Goal: Task Accomplishment & Management: Complete application form

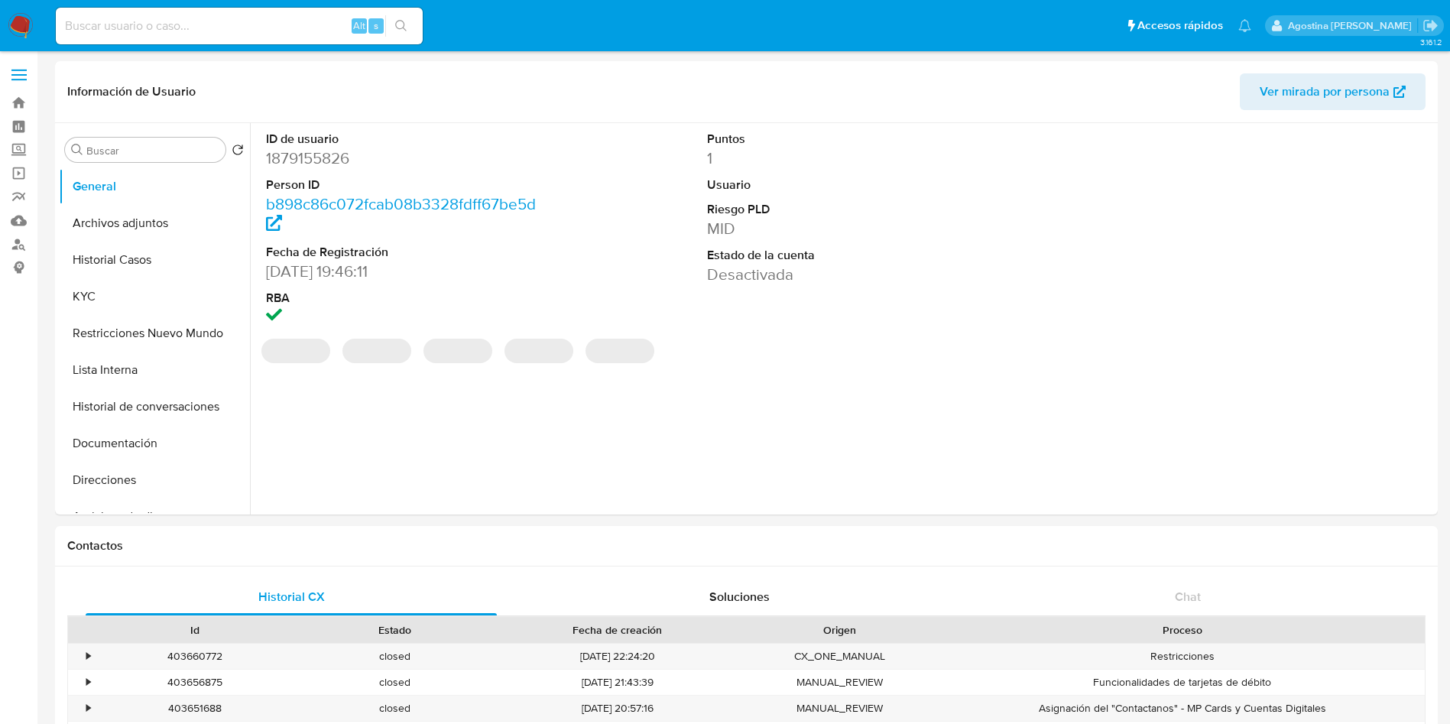
select select "10"
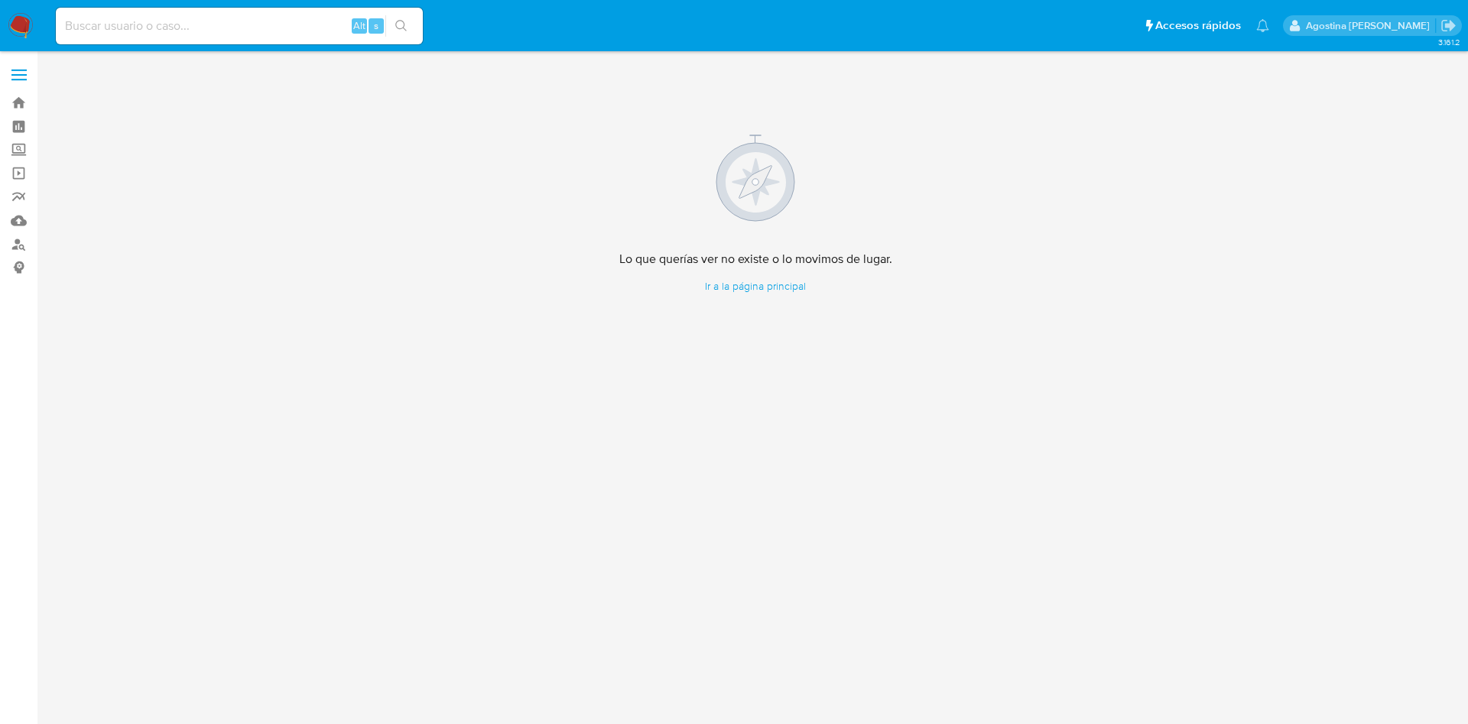
click at [300, 21] on input at bounding box center [239, 26] width 367 height 20
paste input "9810284"
type input "9810284"
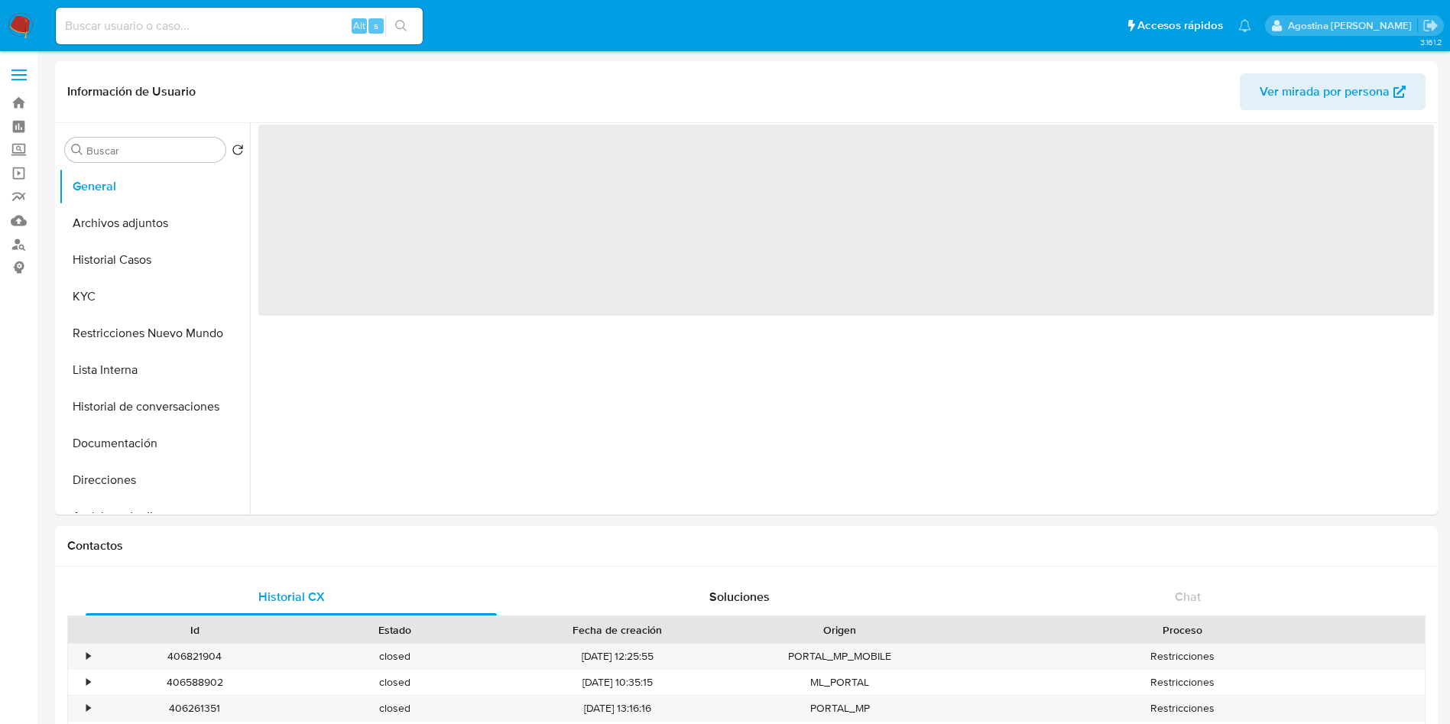
select select "10"
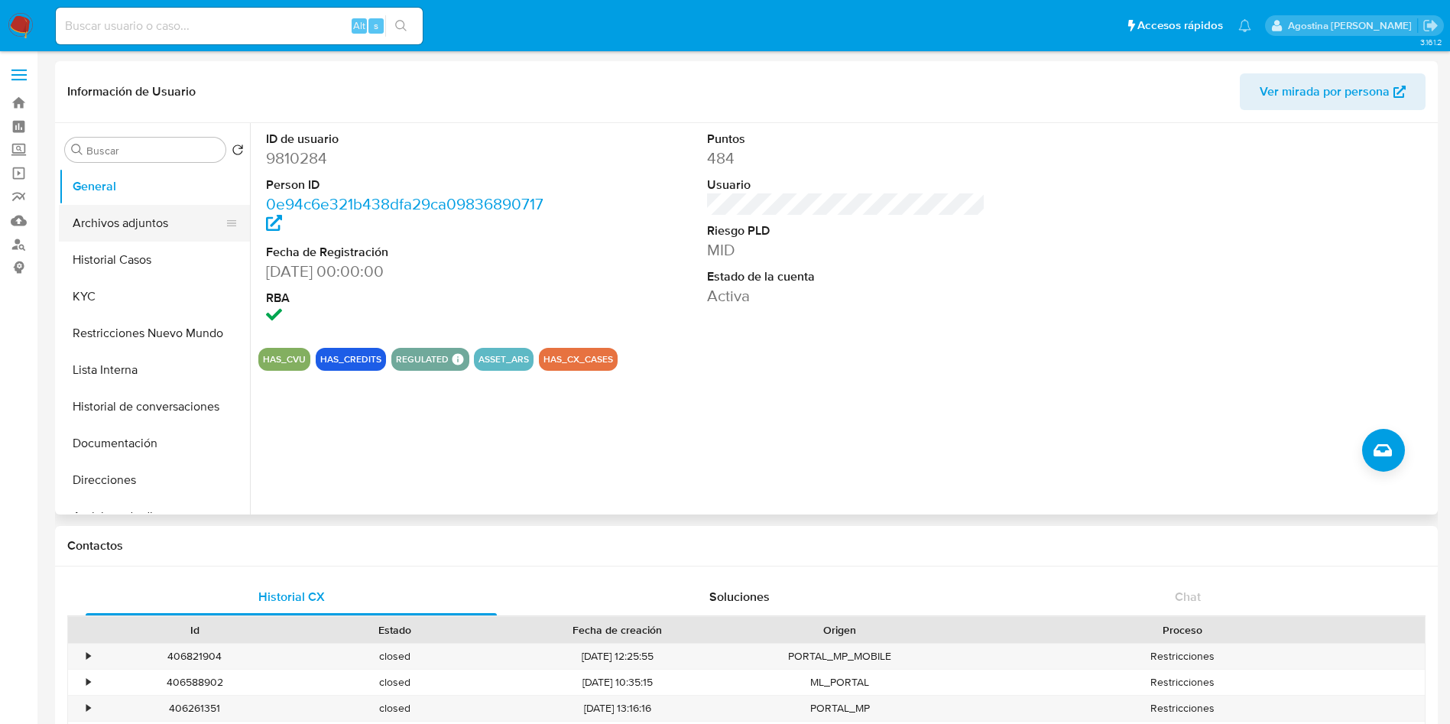
click at [148, 222] on button "Archivos adjuntos" at bounding box center [148, 223] width 179 height 37
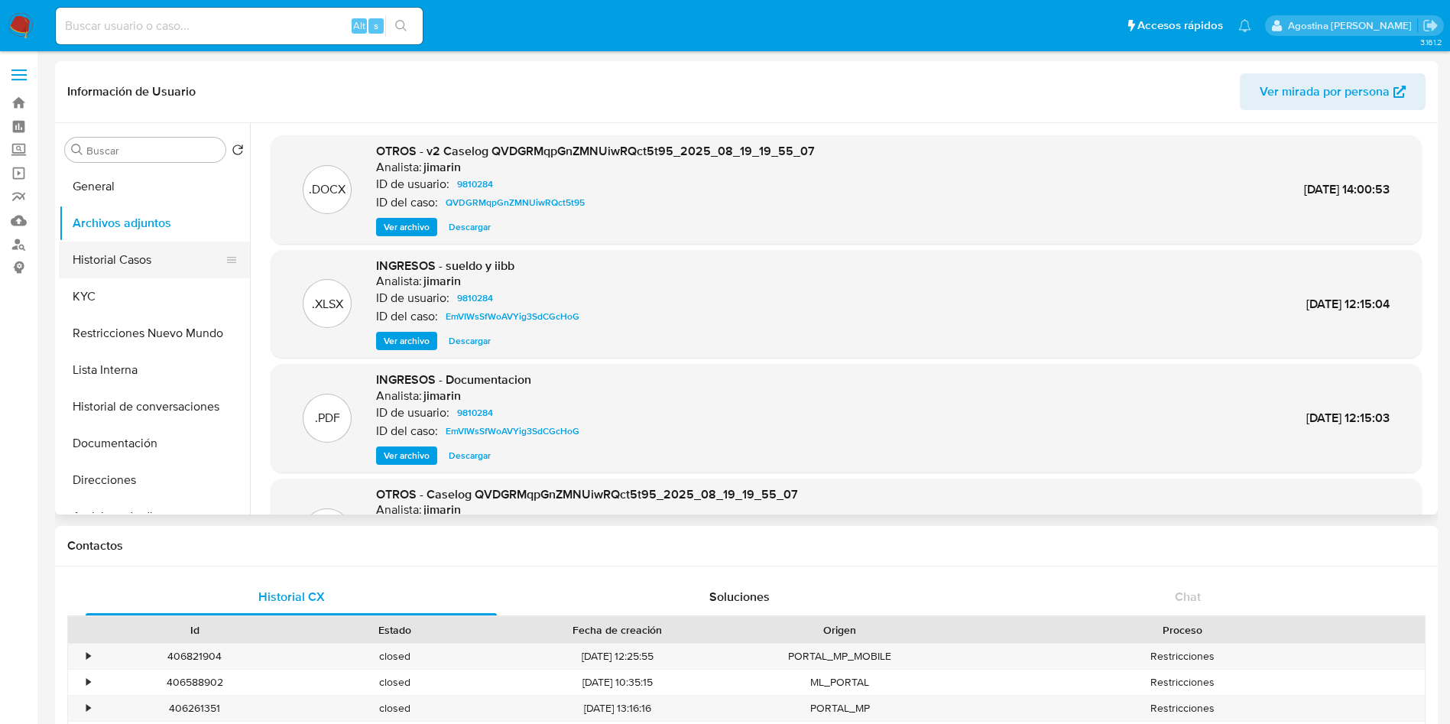
click at [150, 251] on button "Historial Casos" at bounding box center [148, 260] width 179 height 37
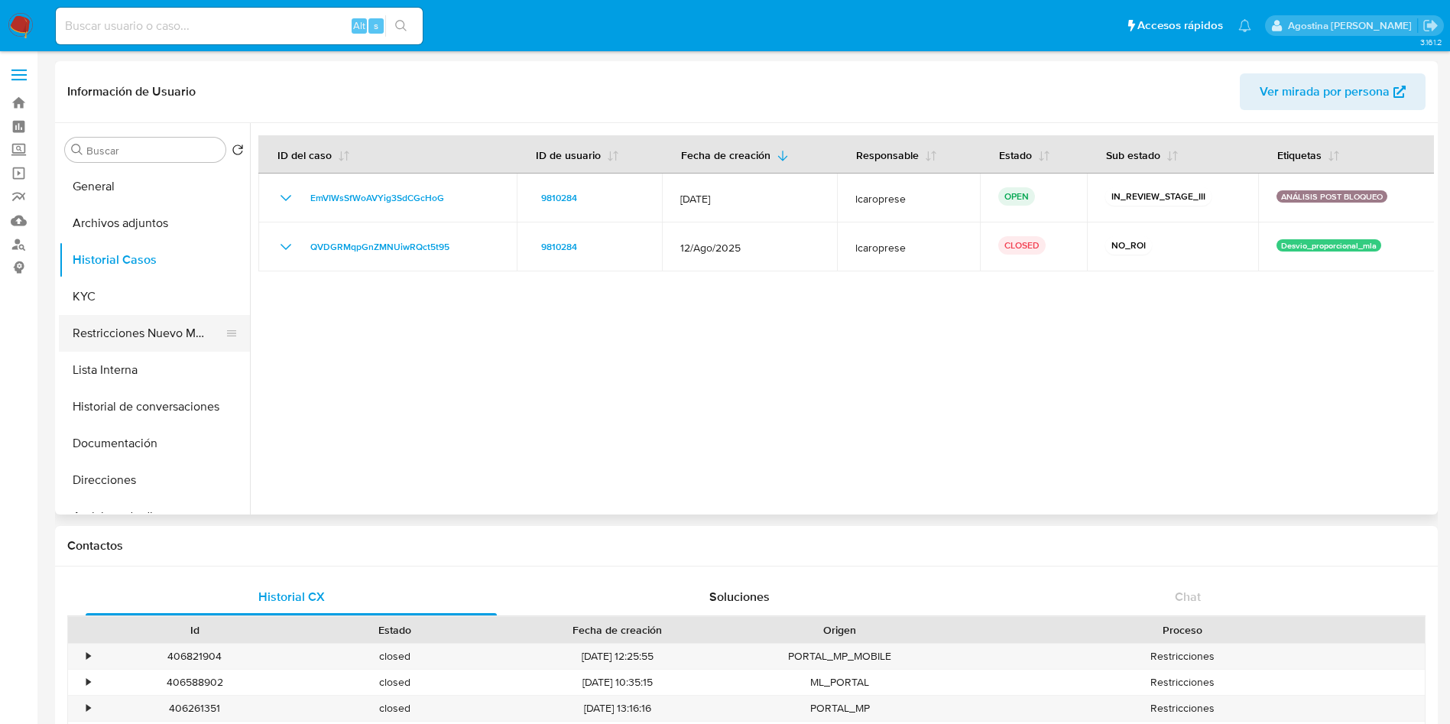
click at [179, 329] on button "Restricciones Nuevo Mundo" at bounding box center [148, 333] width 179 height 37
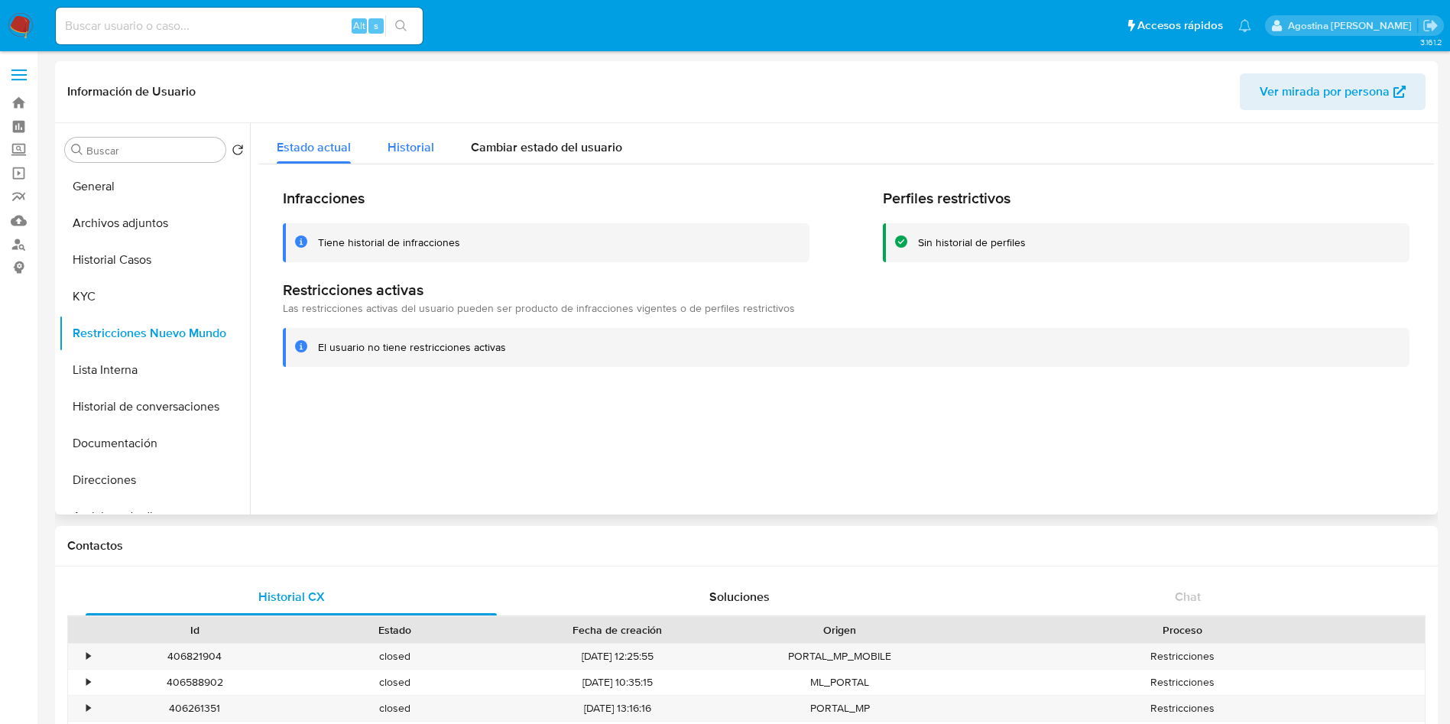
click at [423, 149] on span "Historial" at bounding box center [411, 147] width 47 height 18
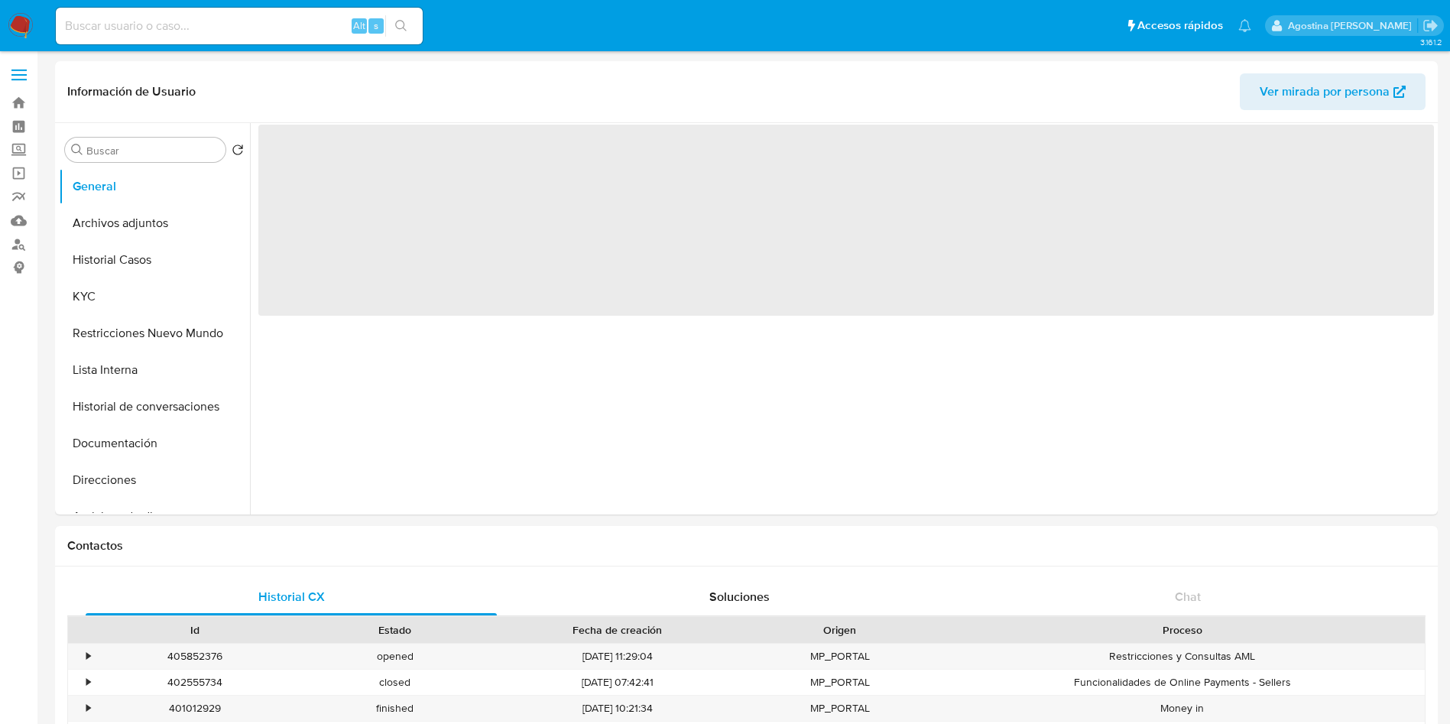
select select "10"
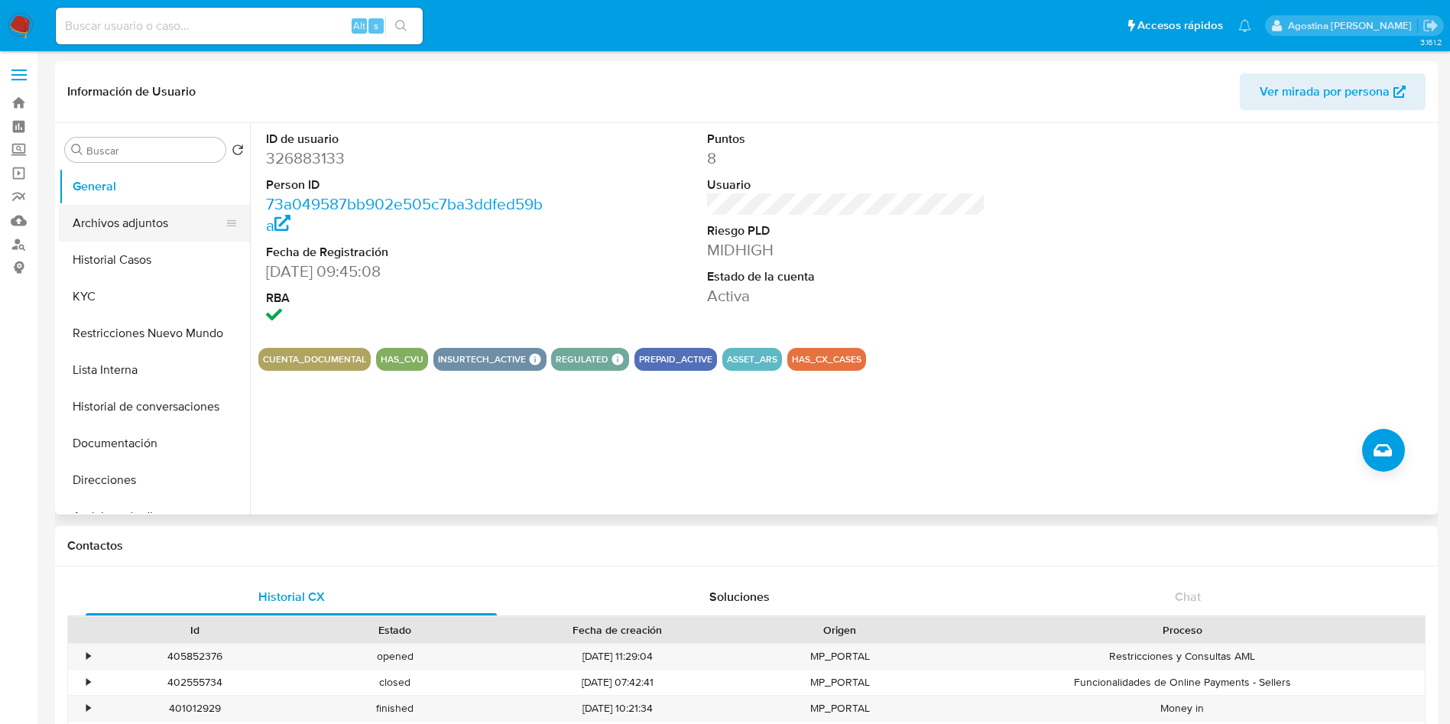
click at [118, 222] on button "Archivos adjuntos" at bounding box center [148, 223] width 179 height 37
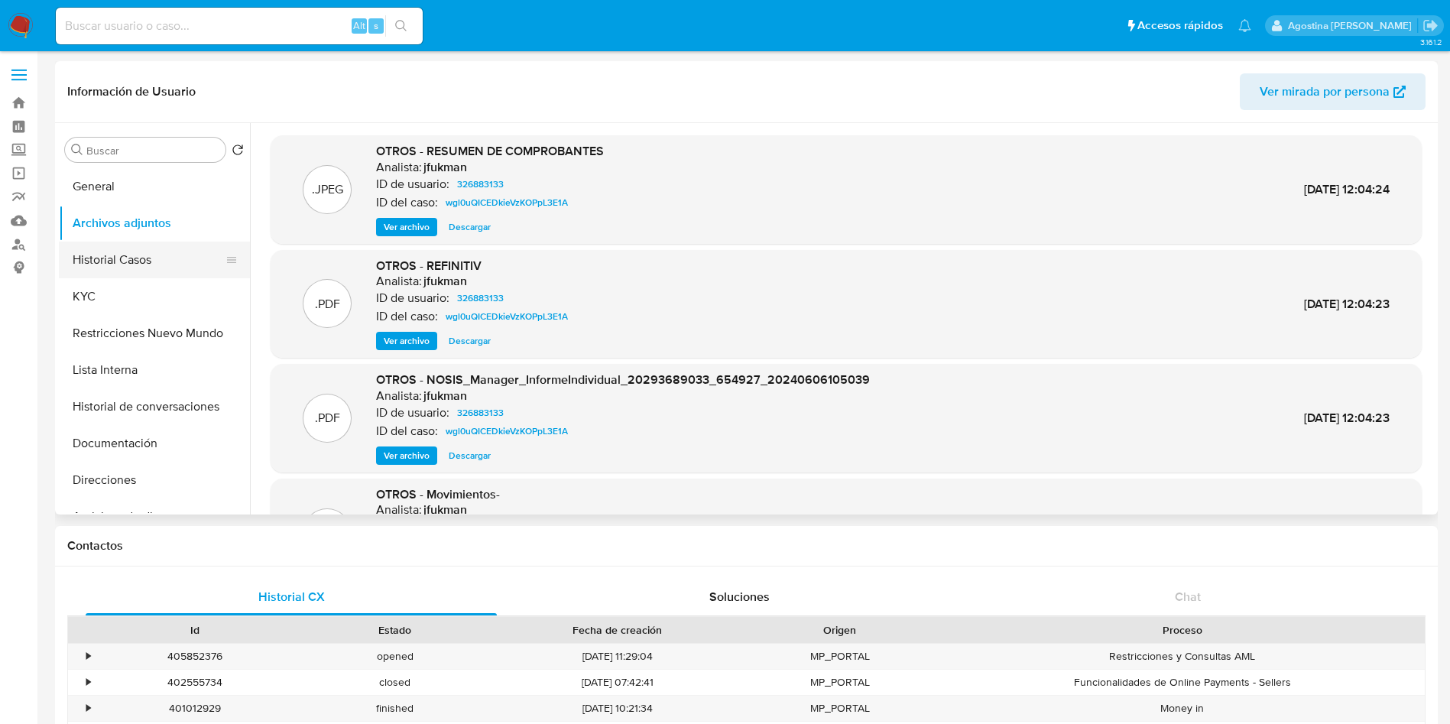
click at [180, 260] on button "Historial Casos" at bounding box center [148, 260] width 179 height 37
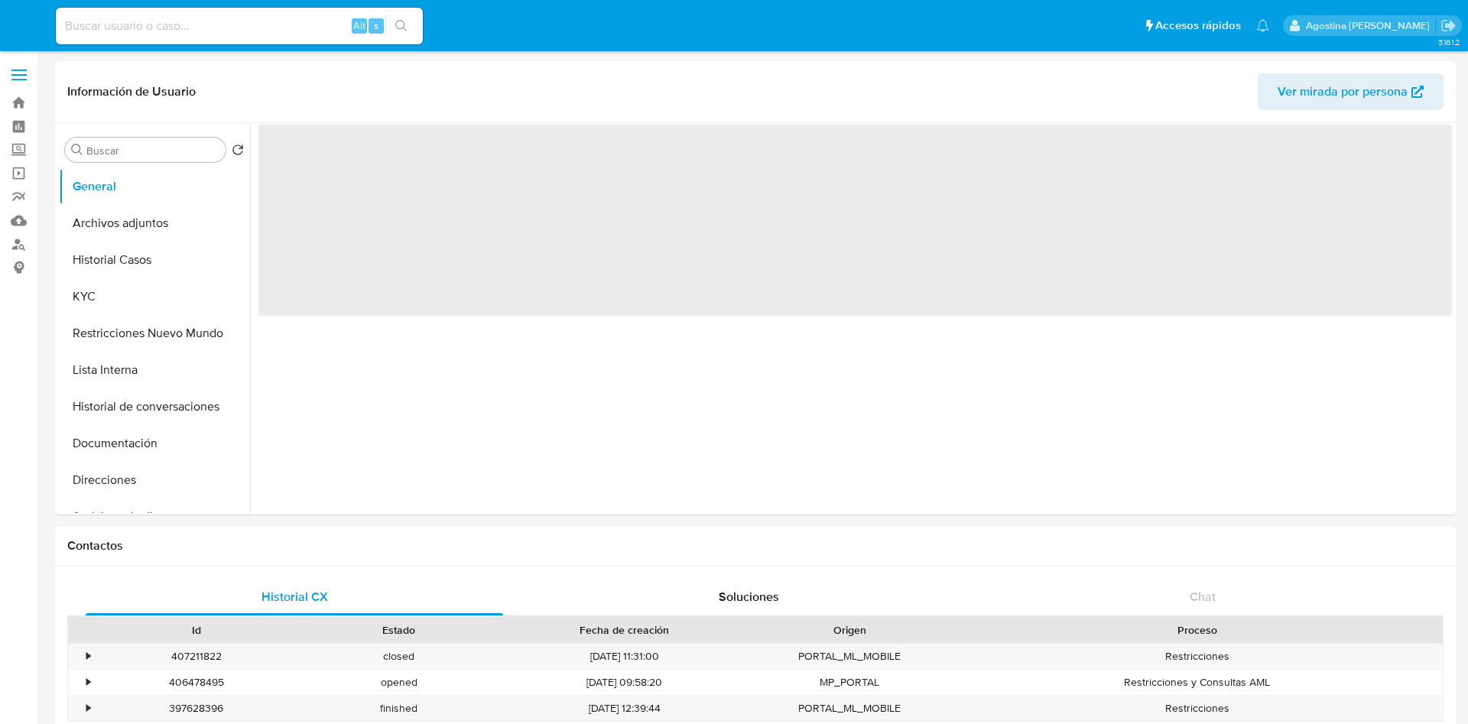
select select "10"
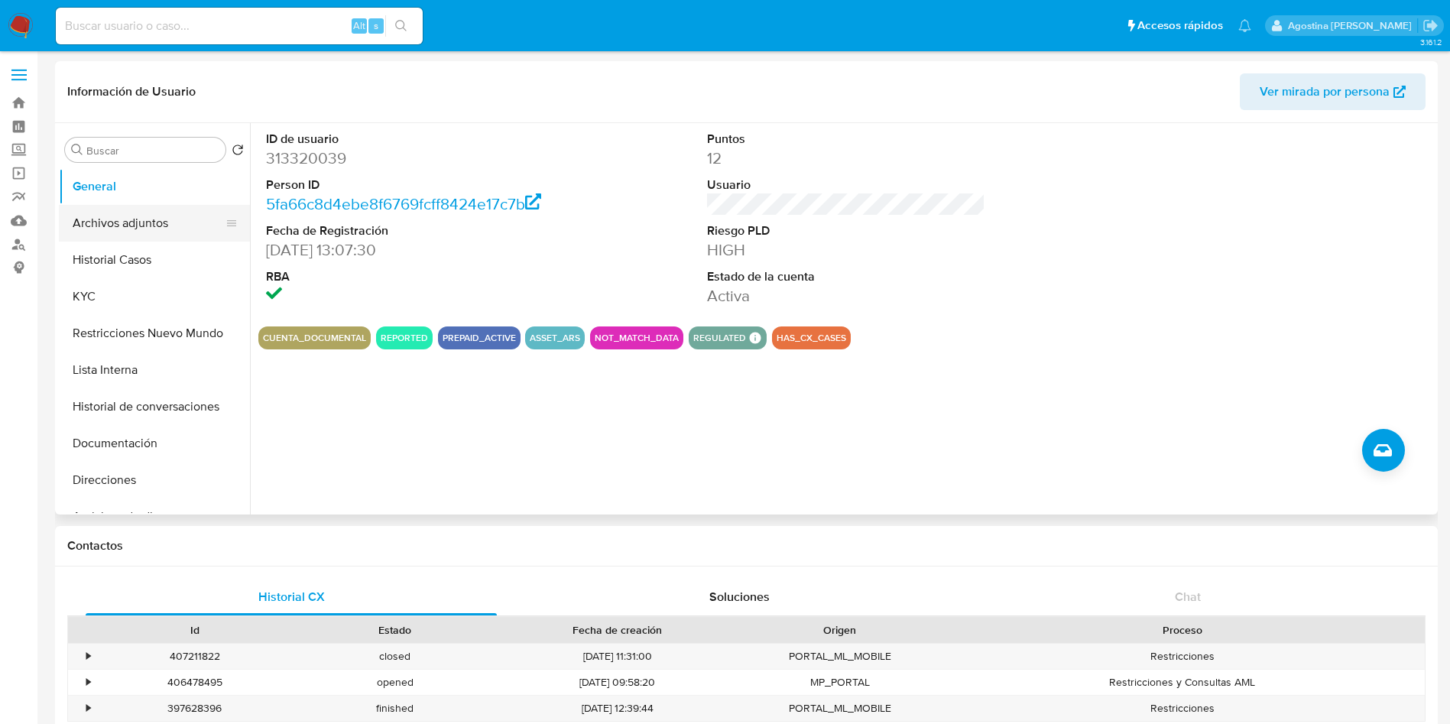
click at [71, 216] on button "Archivos adjuntos" at bounding box center [148, 223] width 179 height 37
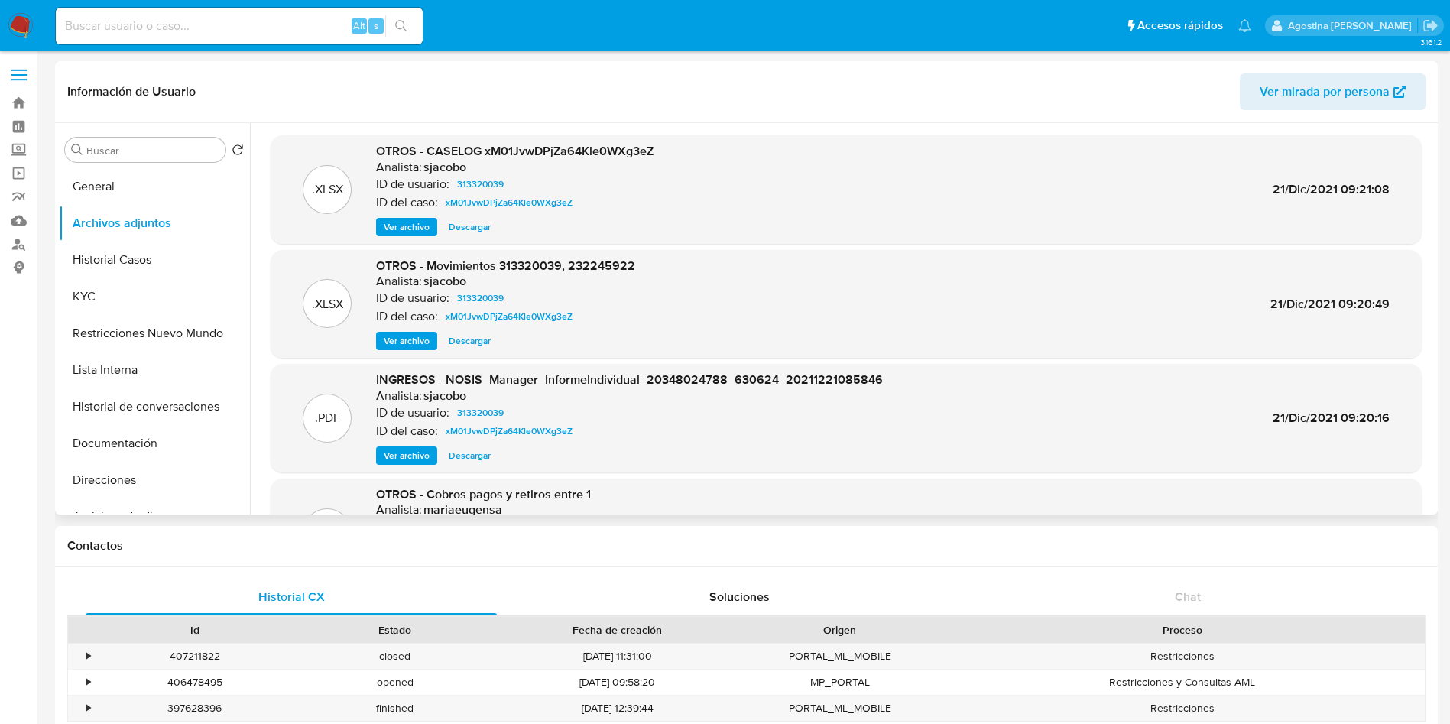
click at [412, 226] on span "Ver archivo" at bounding box center [407, 226] width 46 height 15
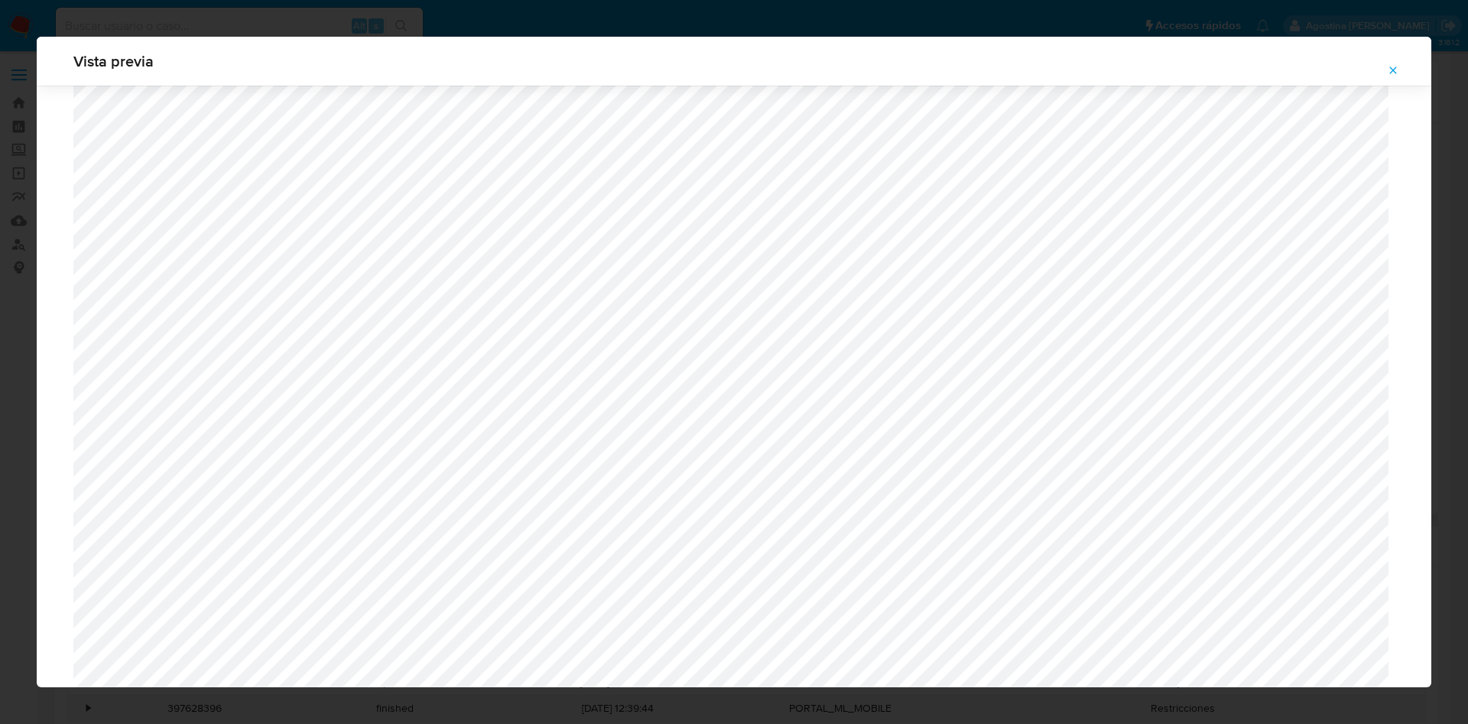
scroll to position [723, 0]
click at [1399, 75] on button "Attachment preview" at bounding box center [1393, 70] width 34 height 24
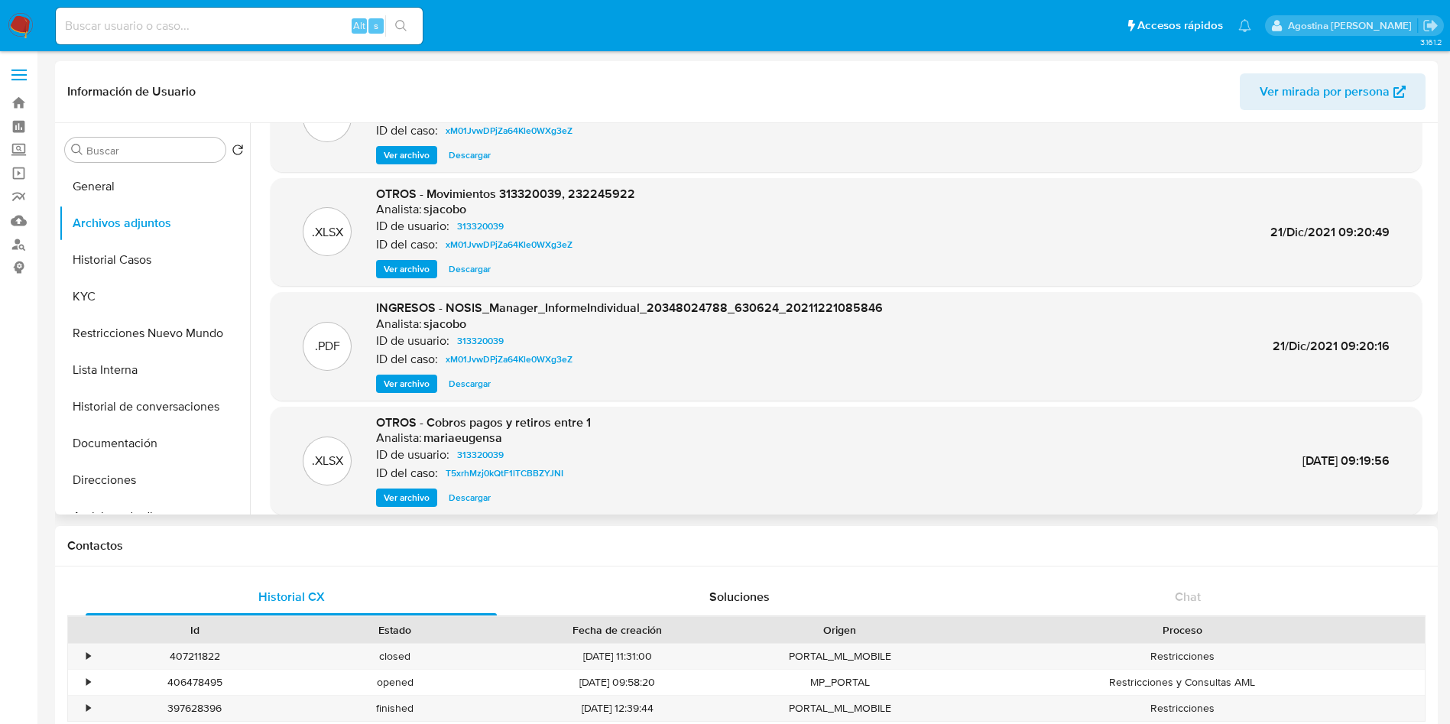
scroll to position [128, 0]
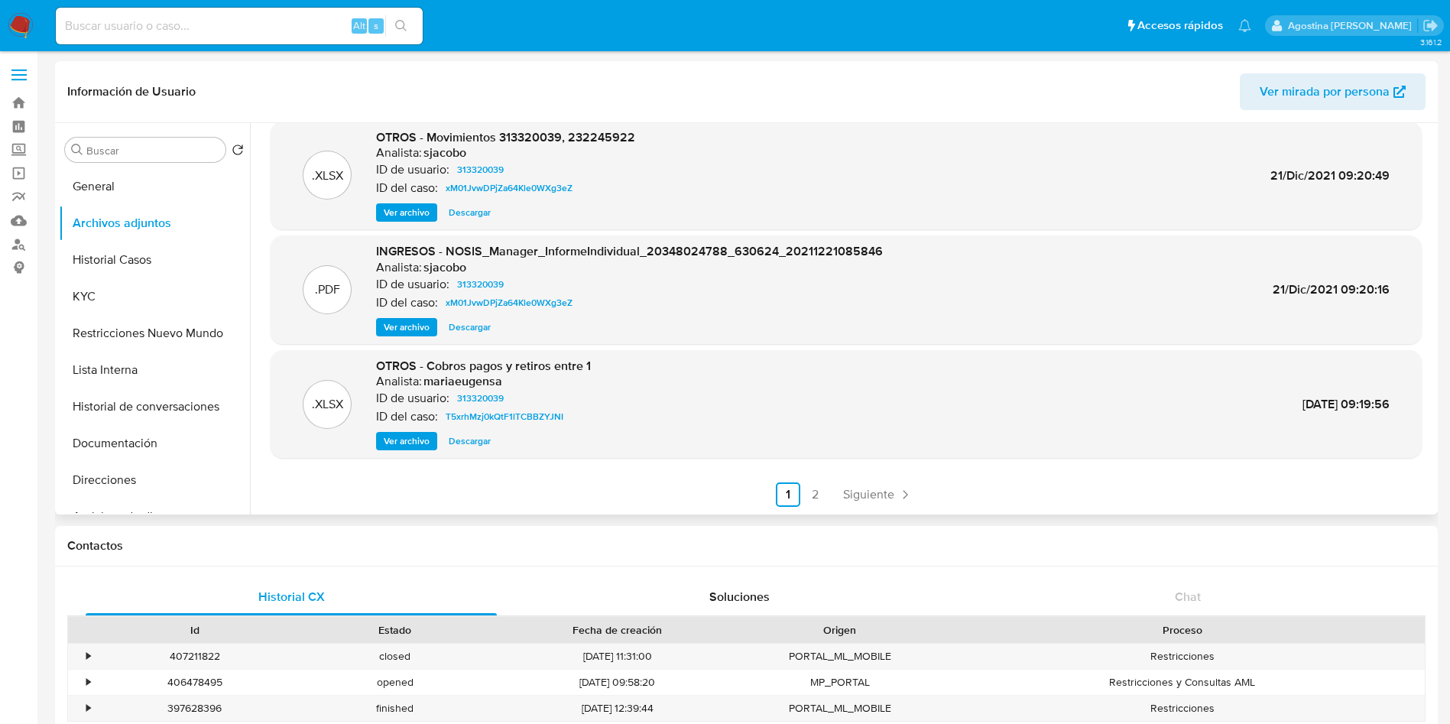
click at [416, 449] on span "Ver archivo" at bounding box center [407, 440] width 46 height 15
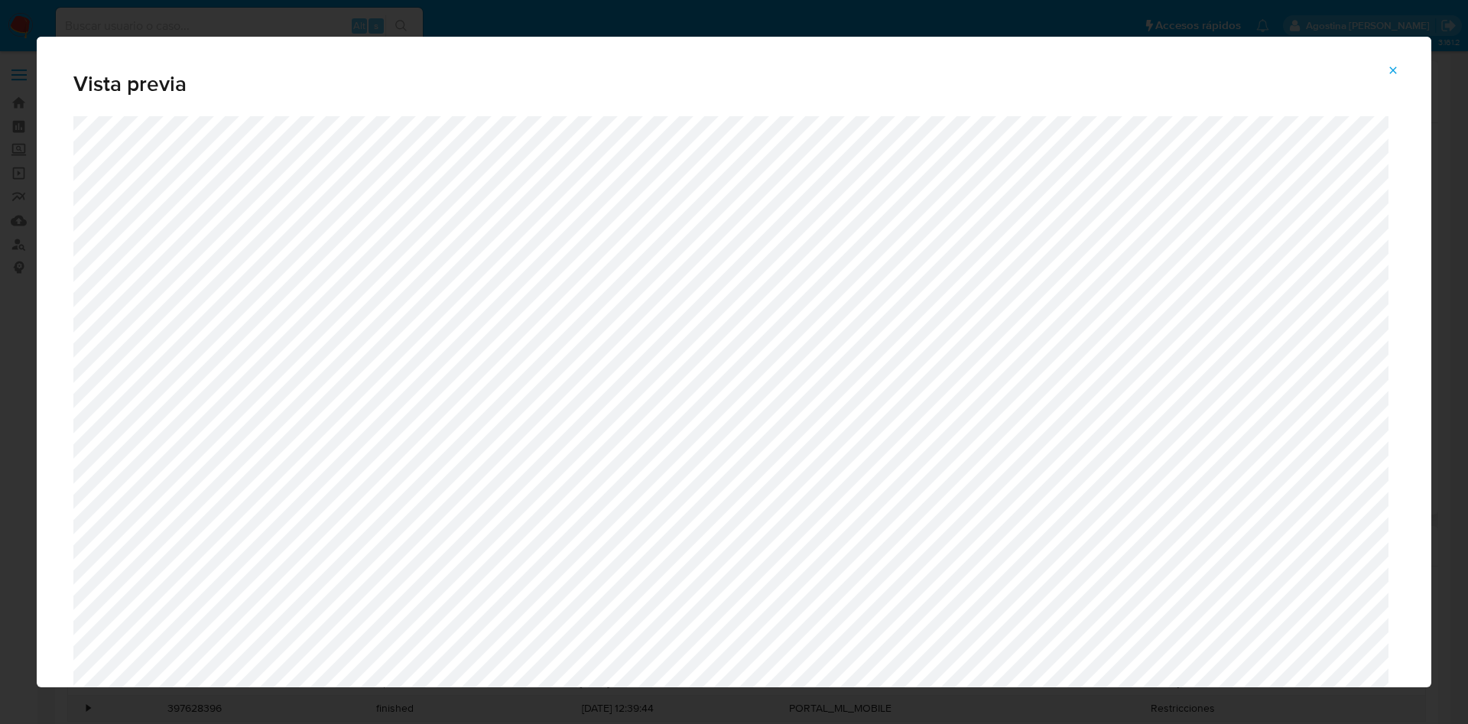
click at [1396, 64] on icon "Attachment preview" at bounding box center [1392, 70] width 12 height 12
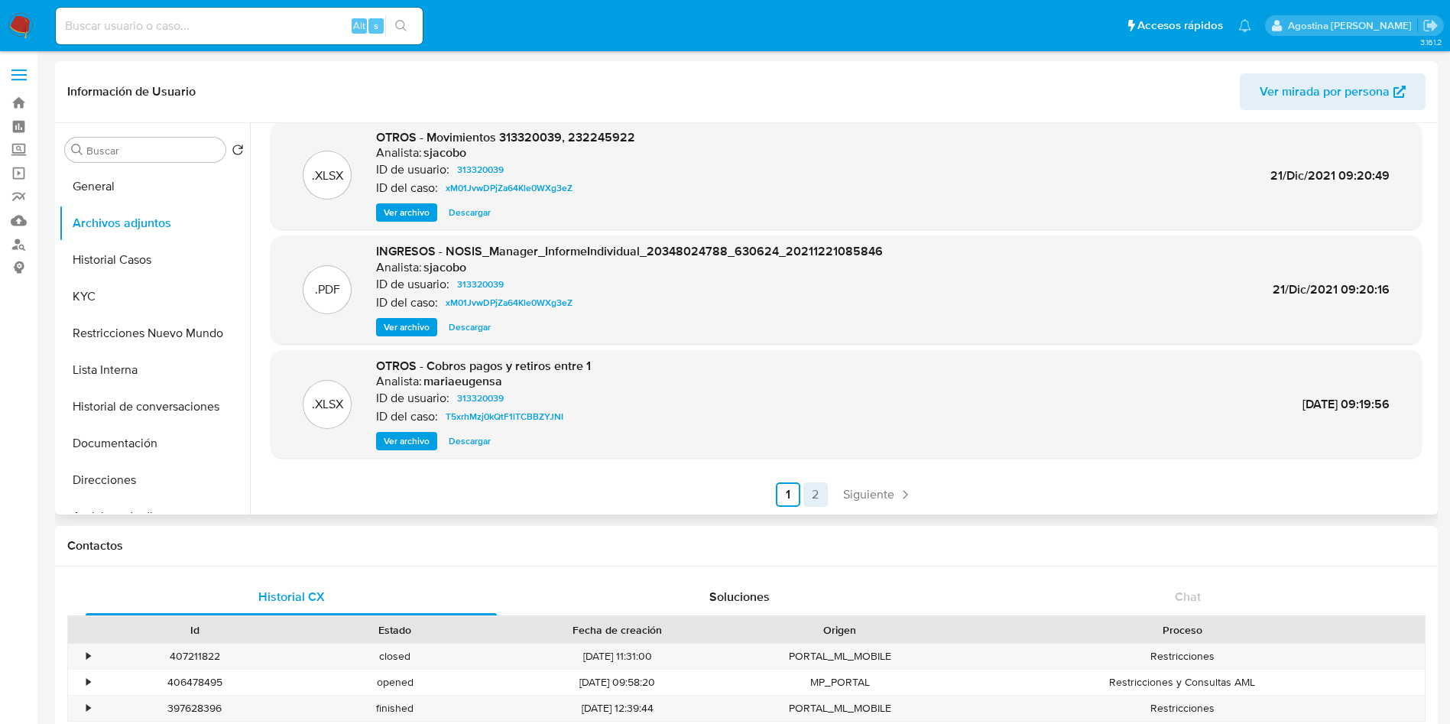
click at [809, 493] on link "2" at bounding box center [815, 494] width 24 height 24
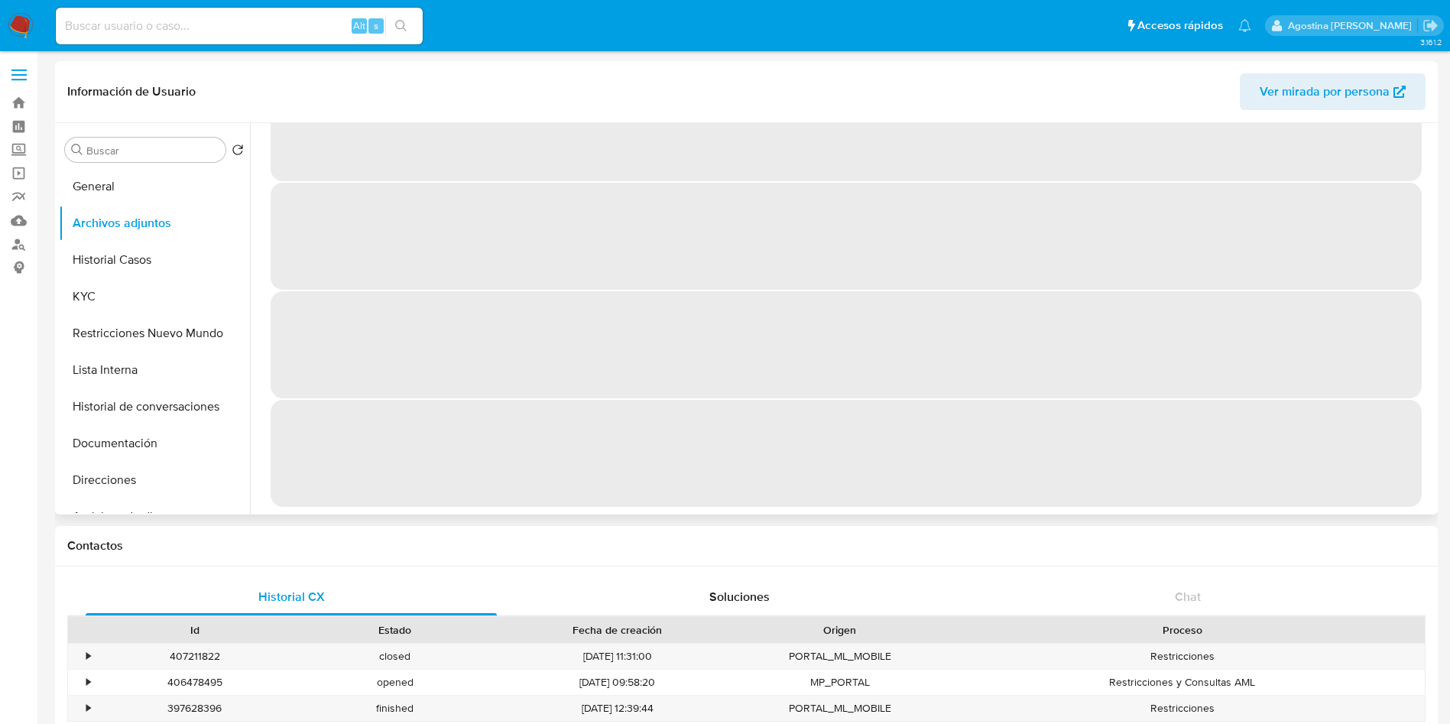
scroll to position [0, 0]
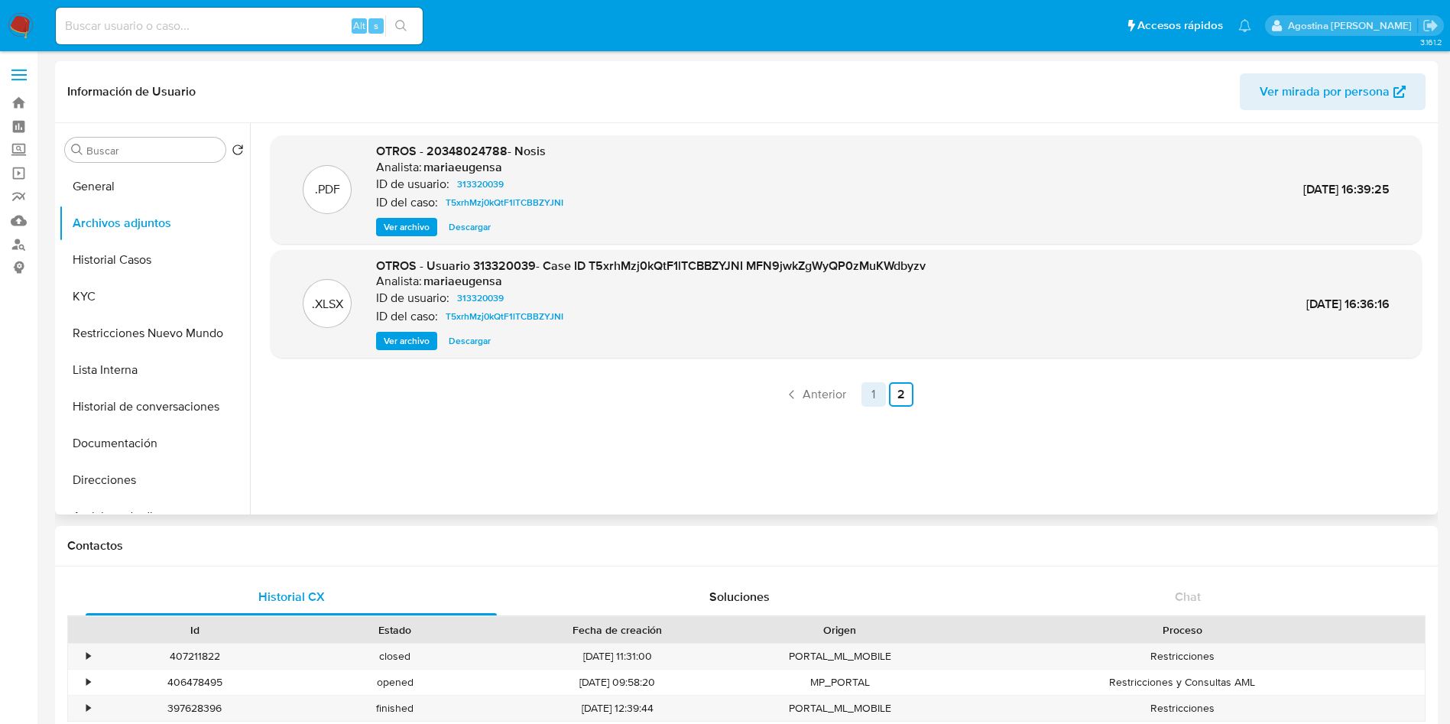
click at [877, 387] on link "1" at bounding box center [873, 394] width 24 height 24
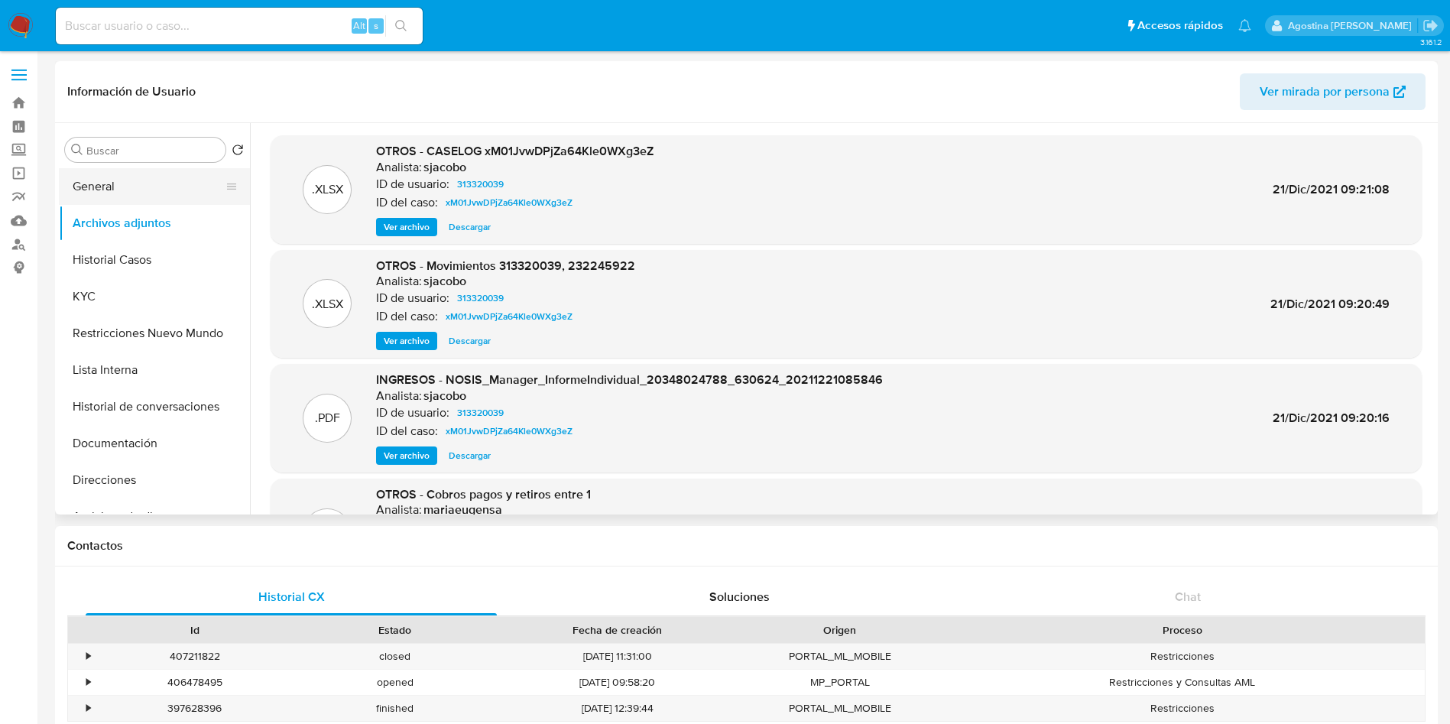
click at [134, 184] on button "General" at bounding box center [148, 186] width 179 height 37
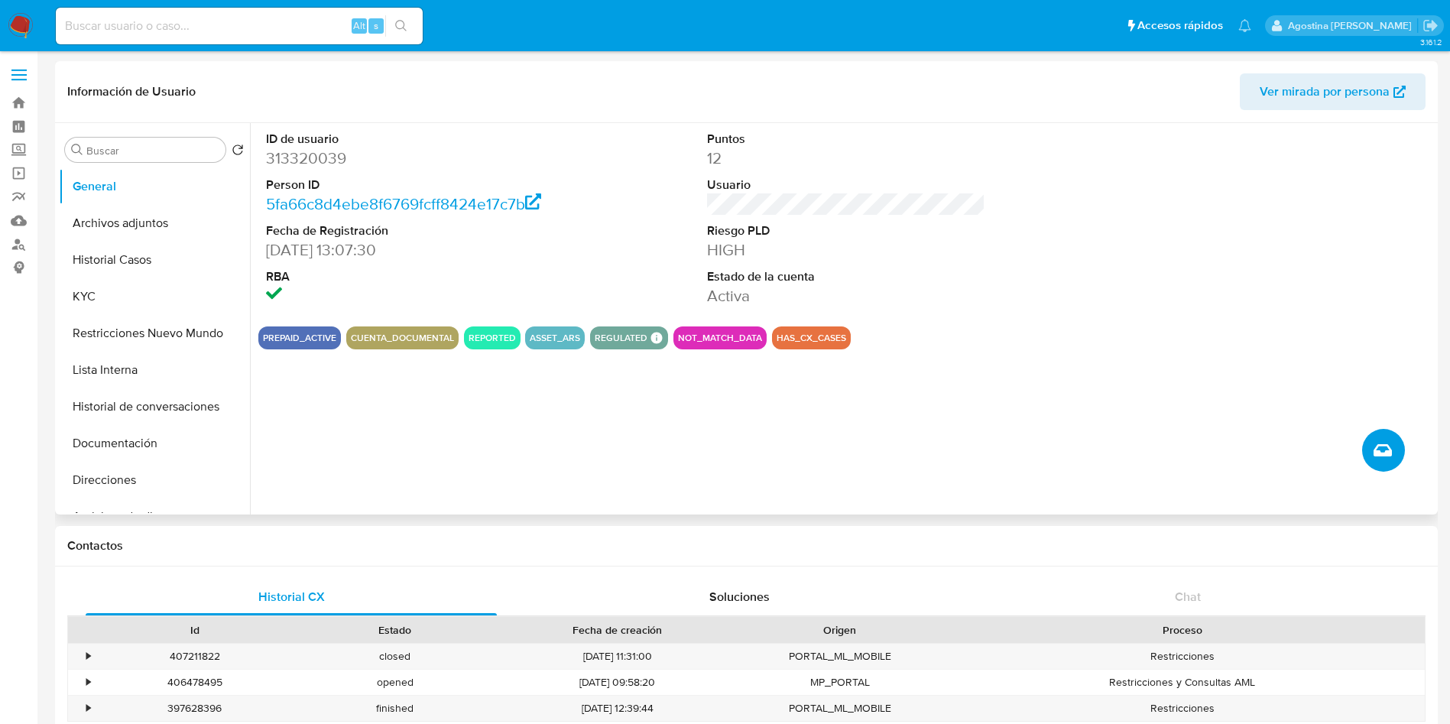
click at [1394, 448] on button "Crear caso manual" at bounding box center [1383, 450] width 43 height 43
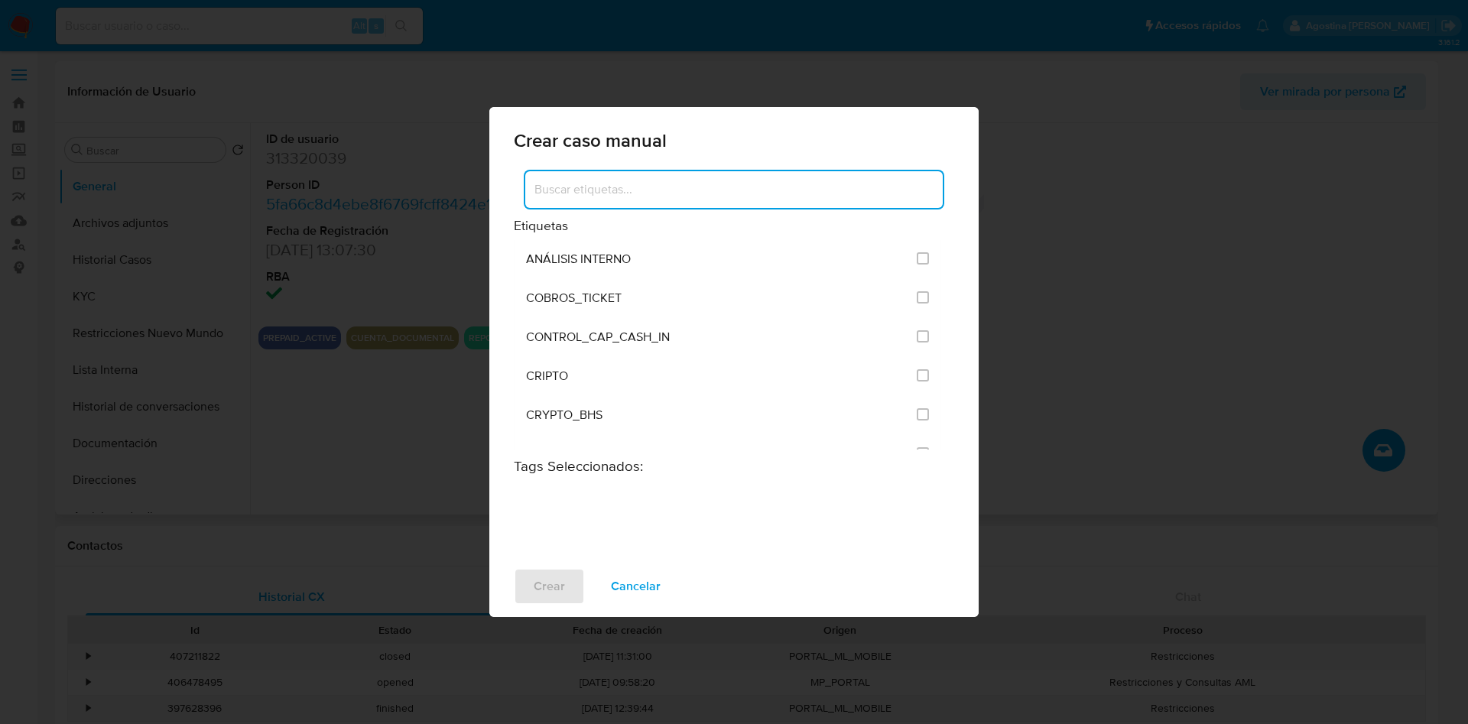
click at [855, 190] on input at bounding box center [733, 190] width 417 height 20
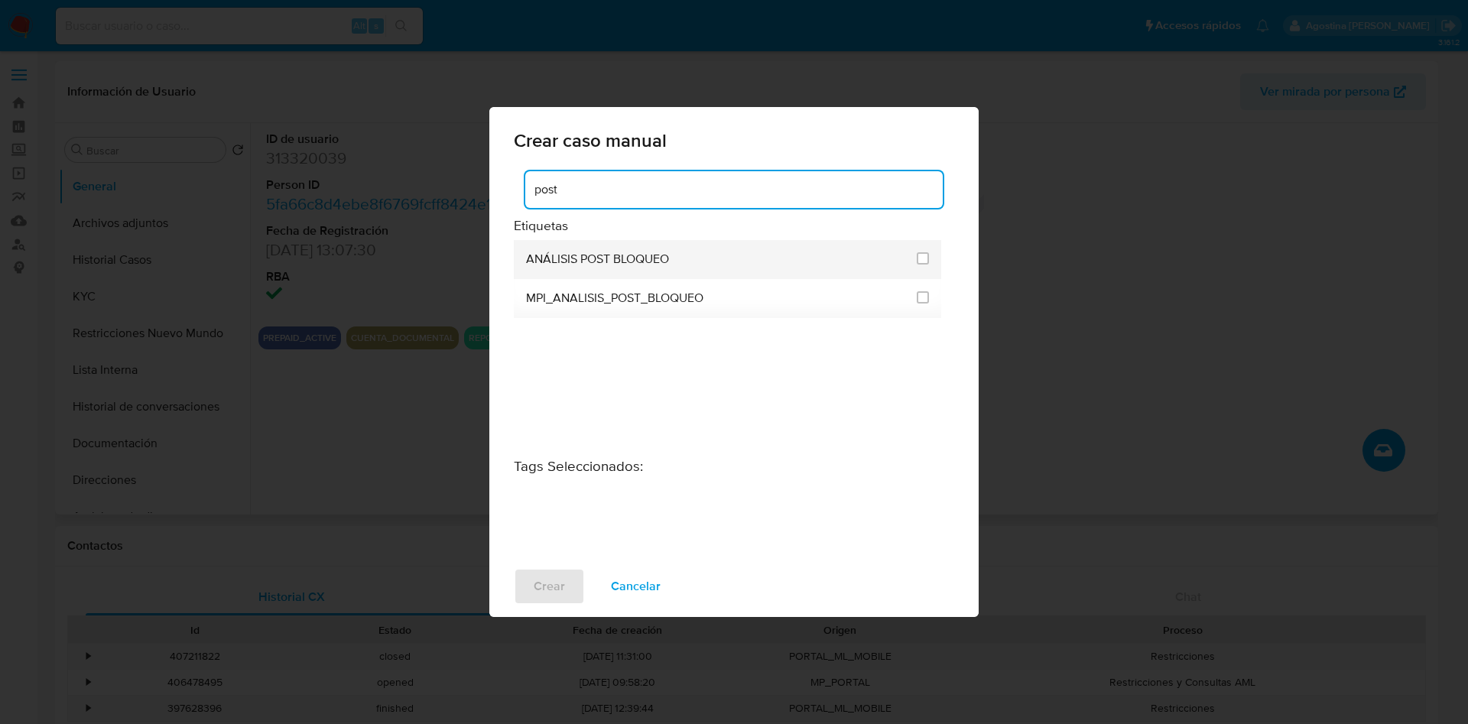
type input "post"
click at [936, 263] on li "ANÁLISIS POST BLOQUEO" at bounding box center [727, 259] width 427 height 39
click at [924, 257] on input "3249" at bounding box center [922, 258] width 12 height 12
checkbox input "true"
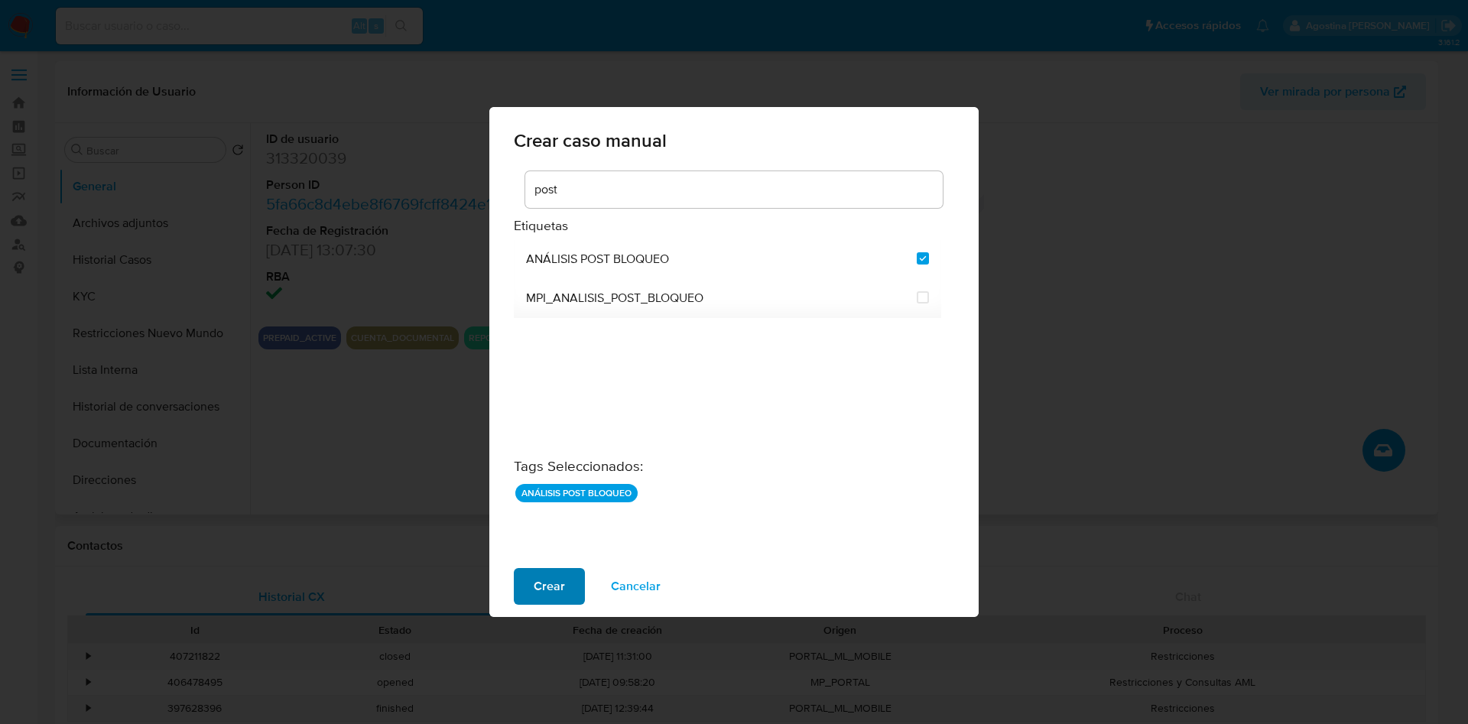
click at [546, 587] on span "Crear" at bounding box center [548, 586] width 31 height 34
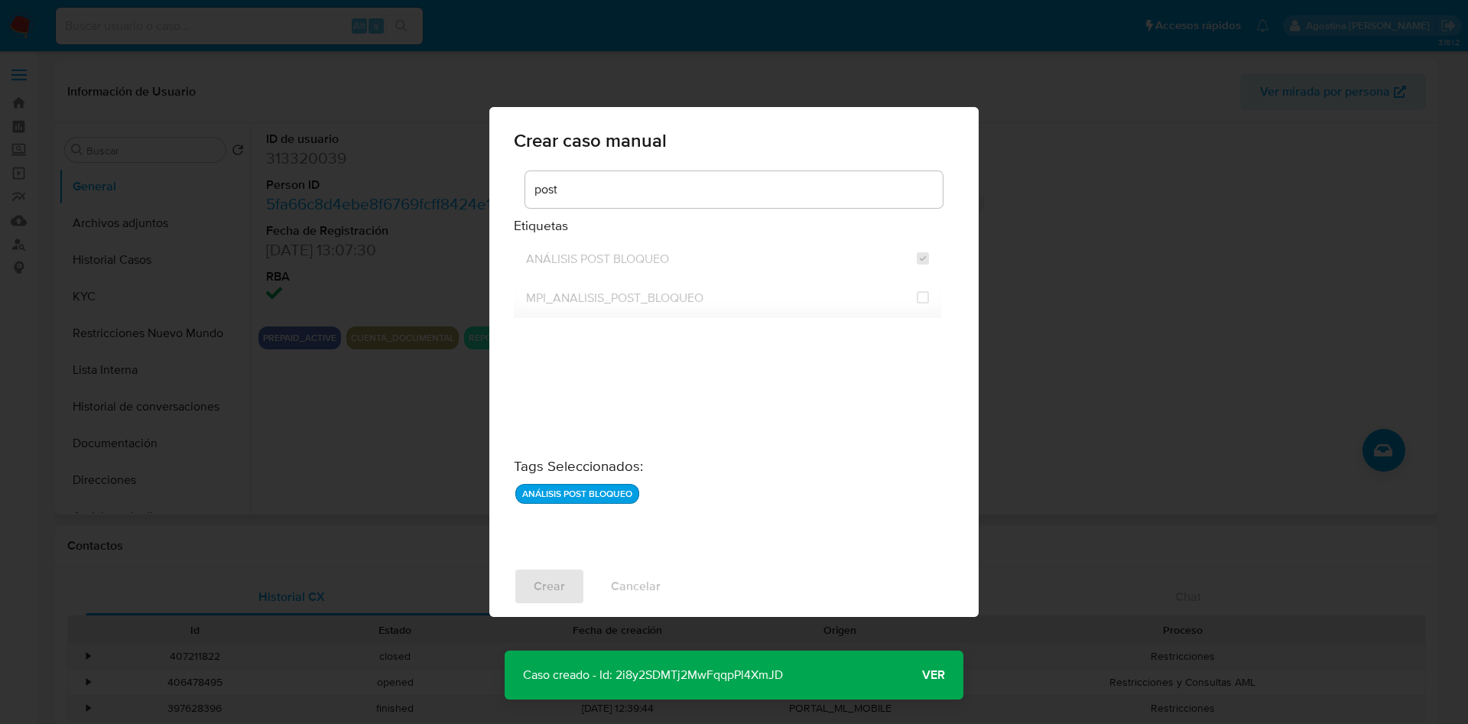
click at [932, 675] on span "Ver" at bounding box center [933, 675] width 23 height 0
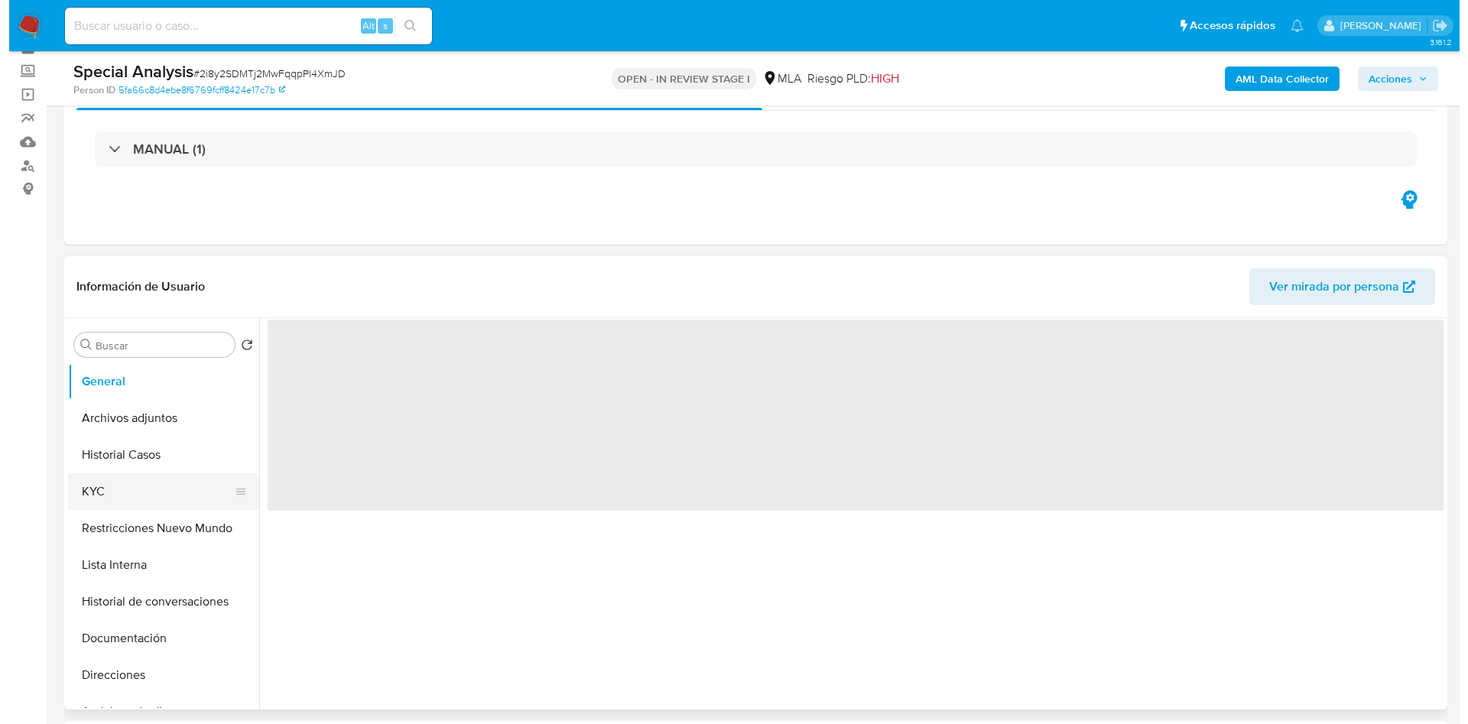
scroll to position [115, 0]
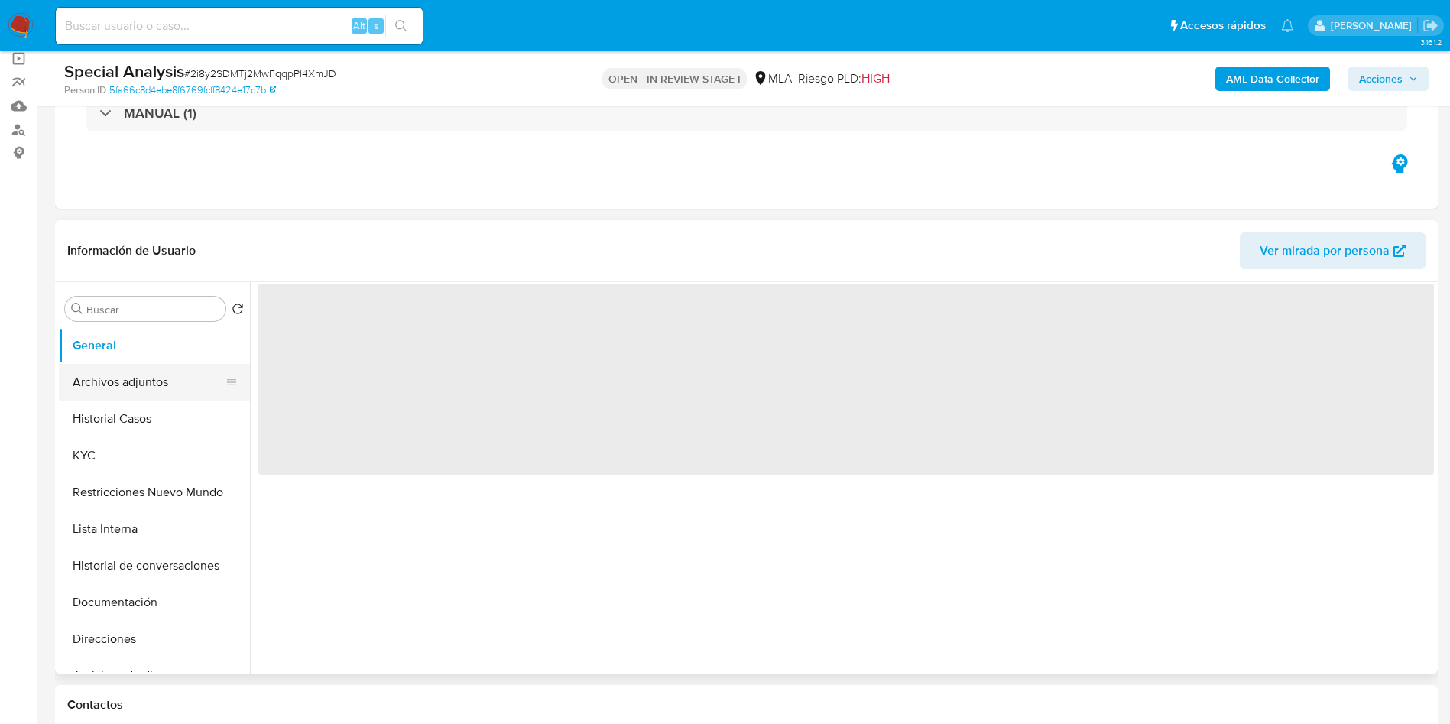
select select "10"
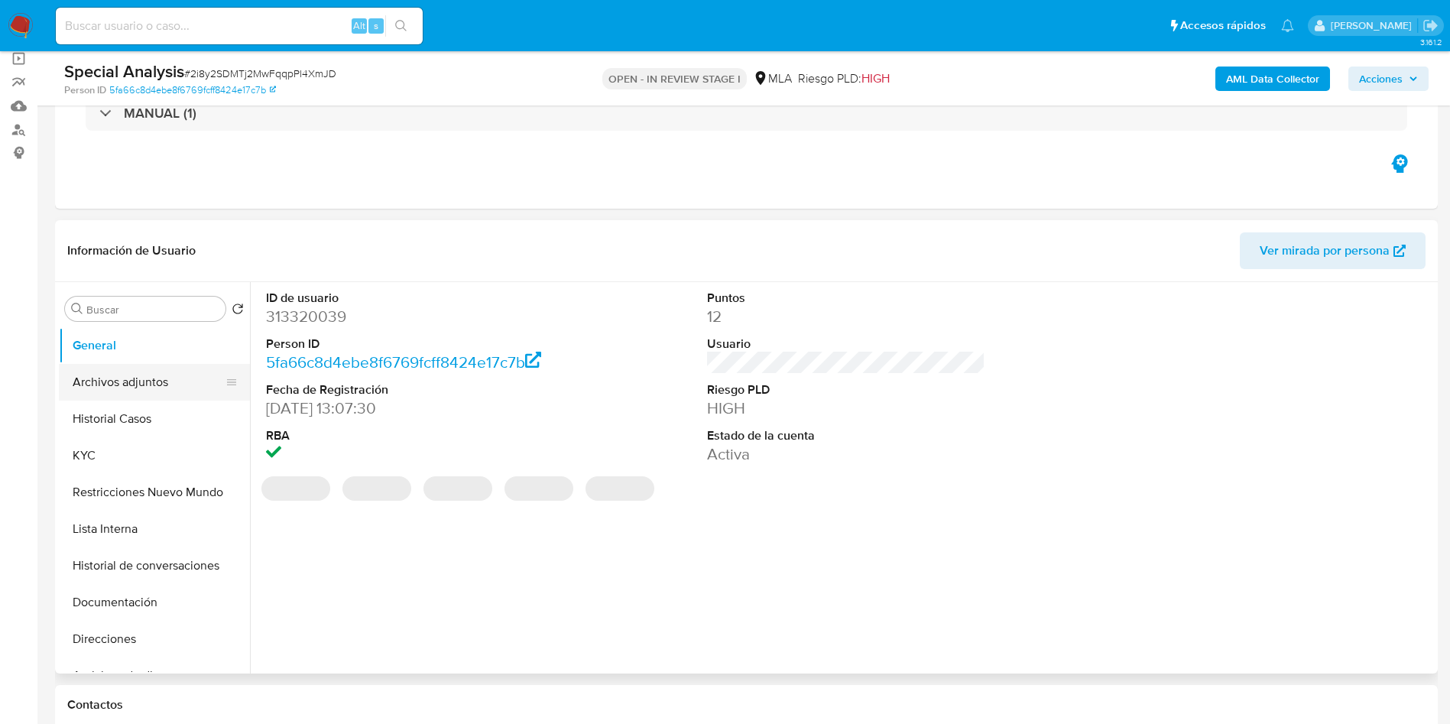
click at [144, 398] on button "Archivos adjuntos" at bounding box center [148, 382] width 179 height 37
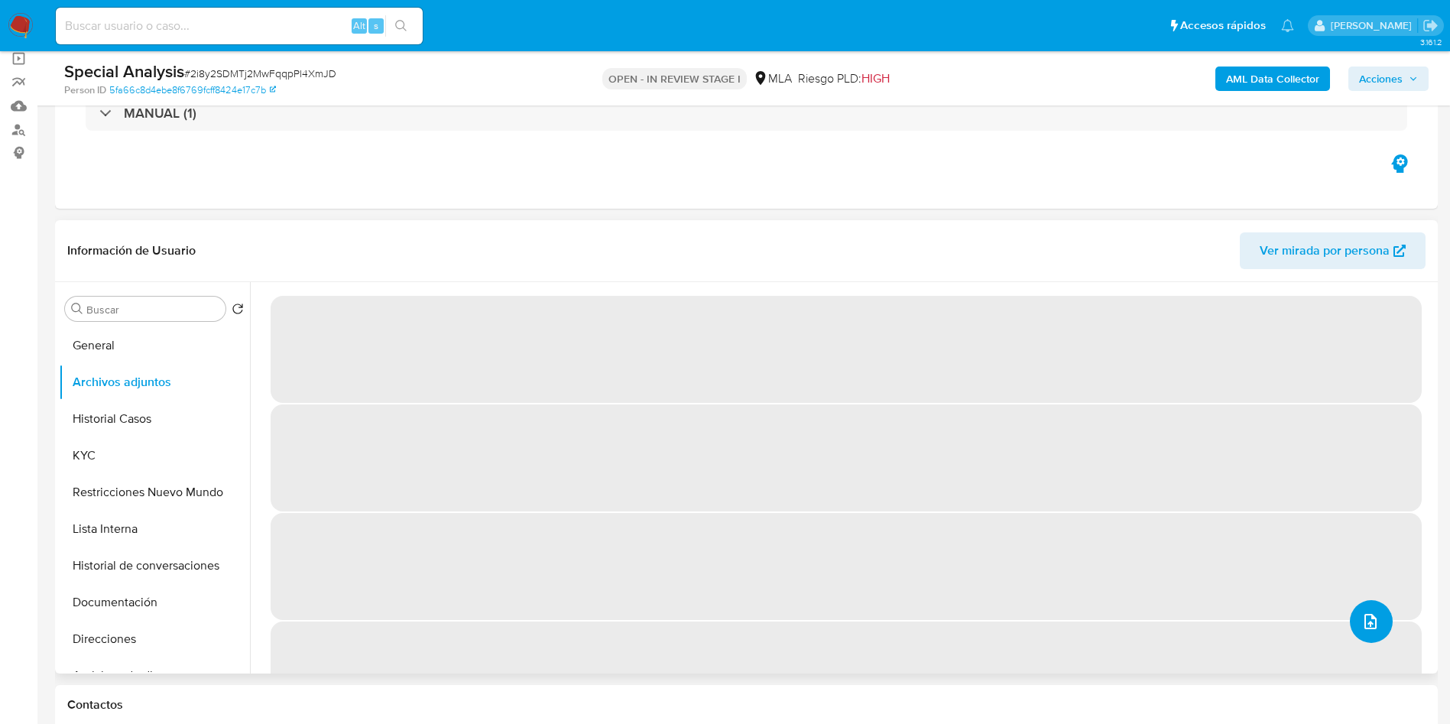
click at [1370, 621] on icon "upload-file" at bounding box center [1370, 621] width 18 height 18
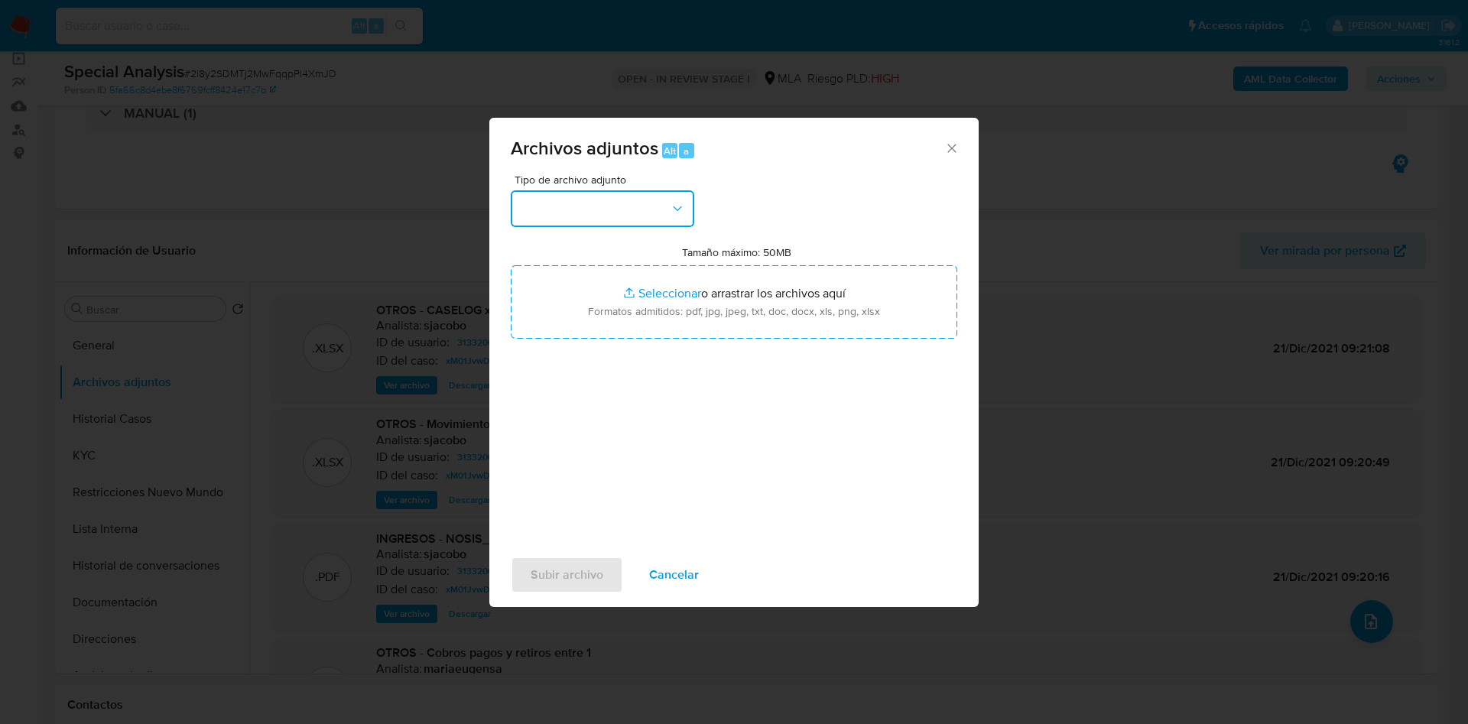
click at [641, 209] on button "button" at bounding box center [602, 208] width 183 height 37
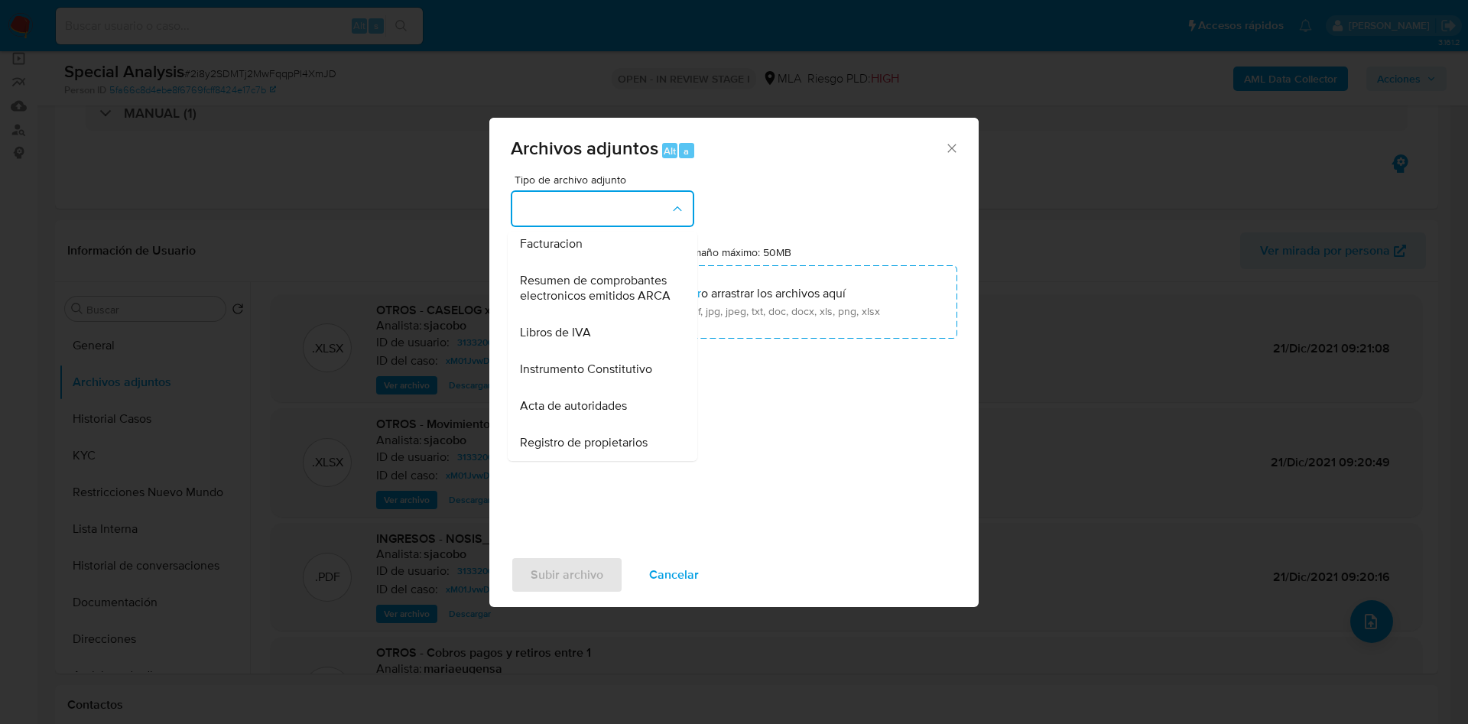
scroll to position [232, 0]
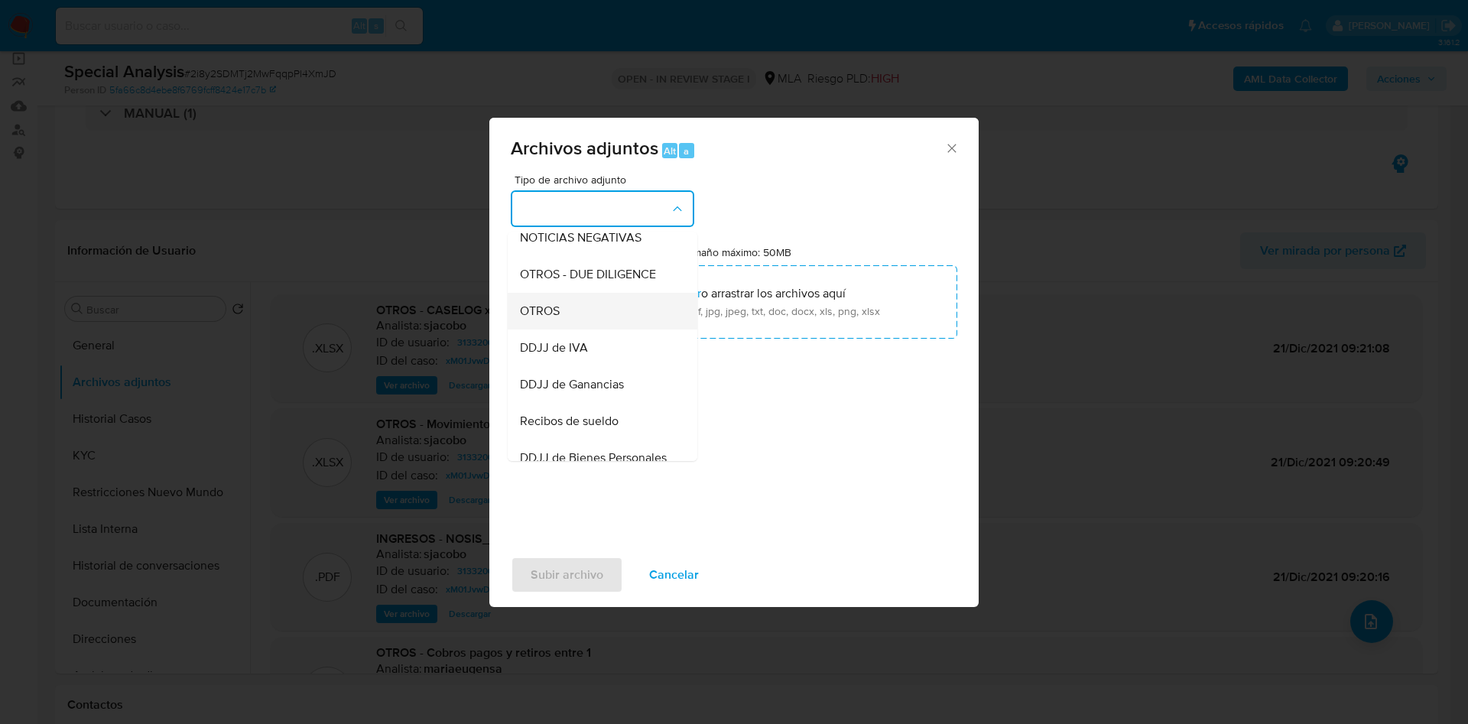
click at [566, 325] on div "OTROS" at bounding box center [598, 311] width 156 height 37
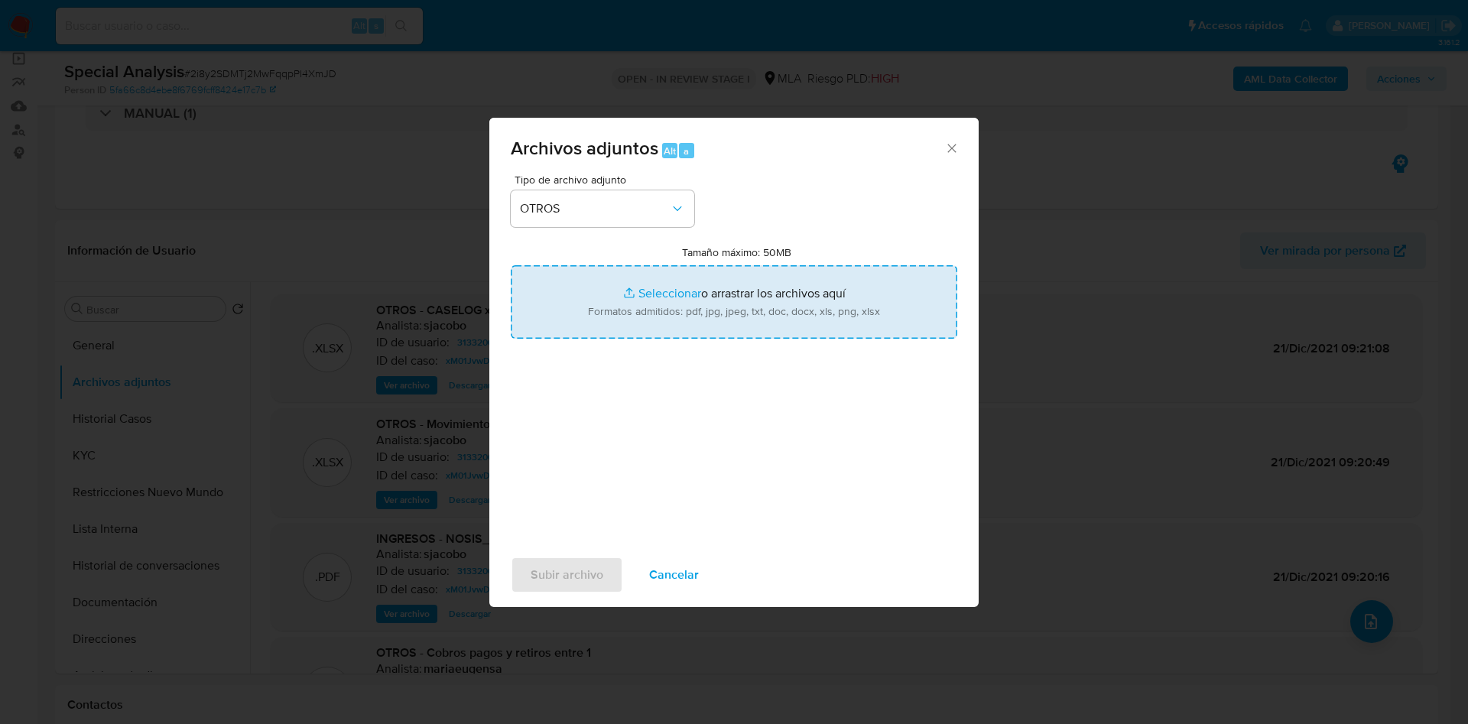
click at [655, 300] on input "Tamaño máximo: 50MB Seleccionar archivos" at bounding box center [734, 301] width 446 height 73
type input "C:\fakepath\34802478_7_2025.pdf"
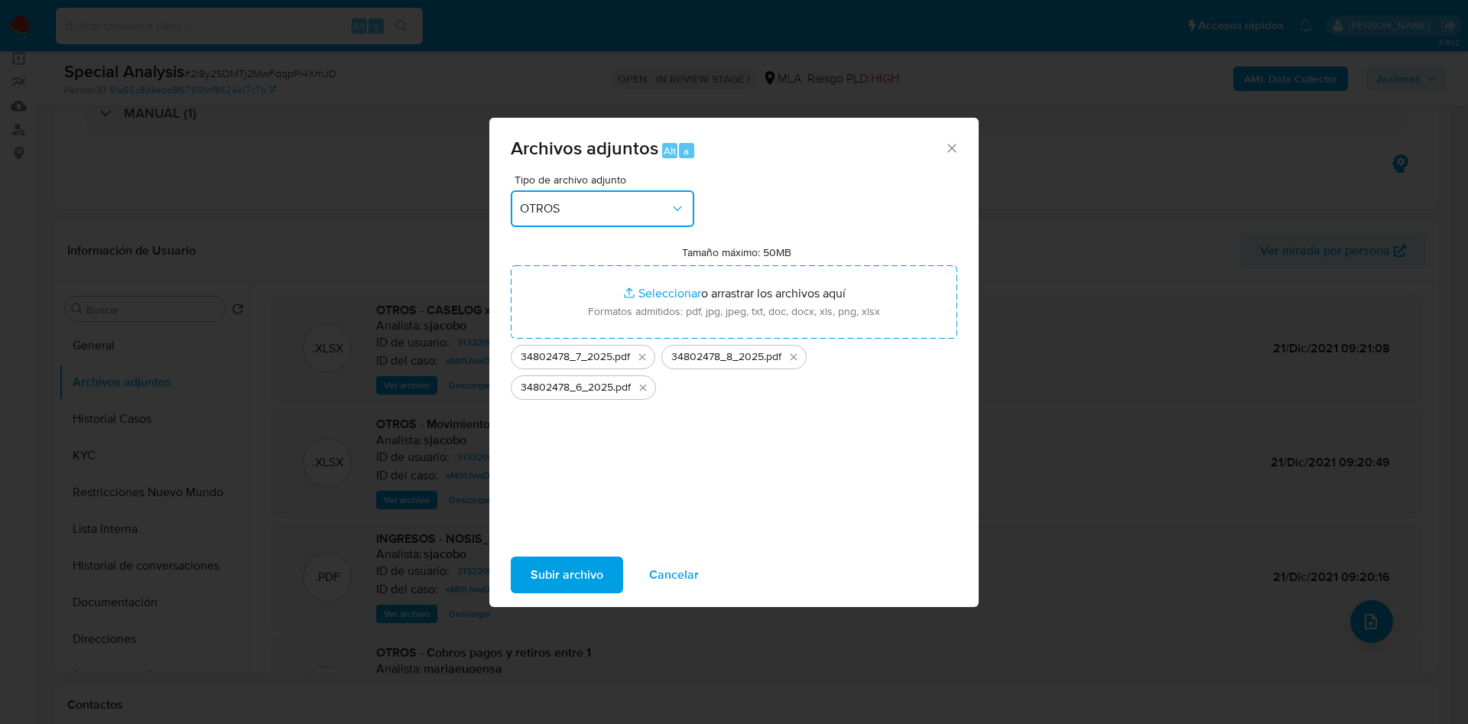
click at [581, 196] on button "OTROS" at bounding box center [602, 208] width 183 height 37
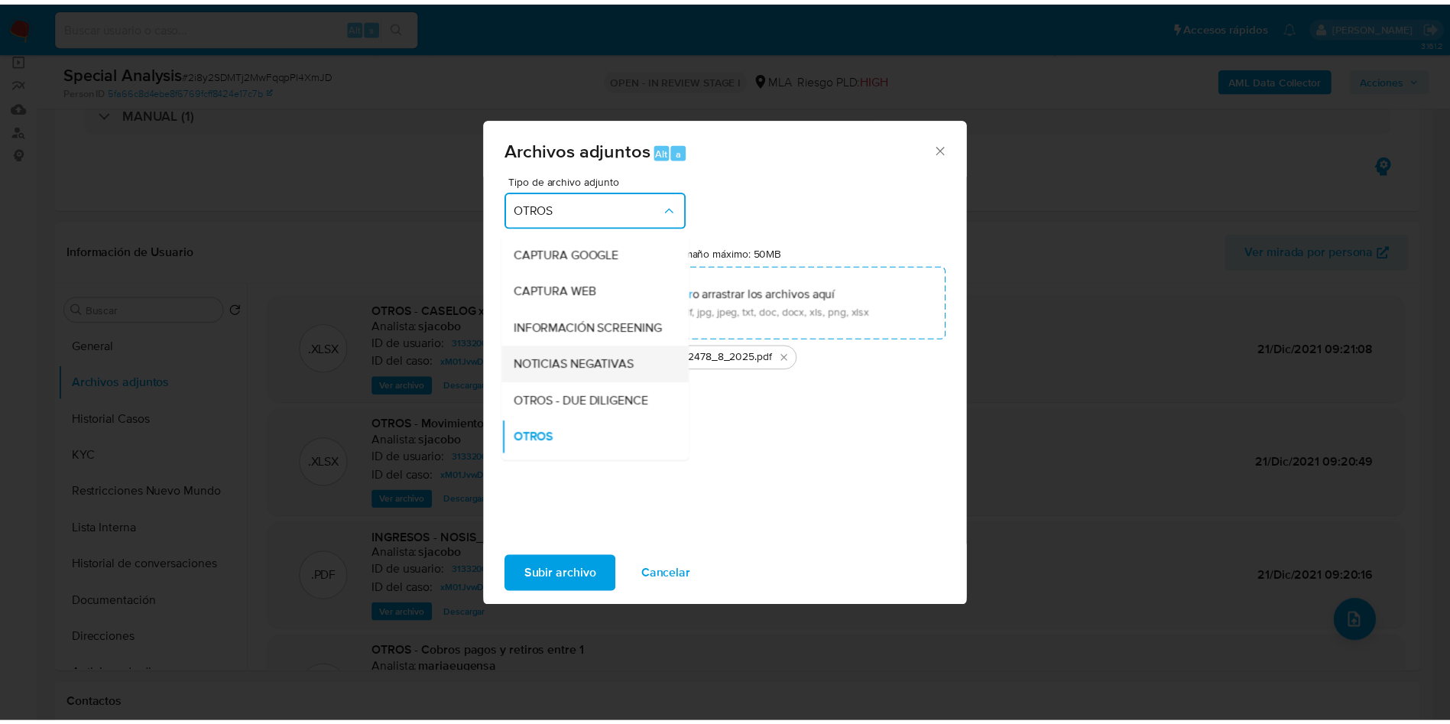
scroll to position [0, 0]
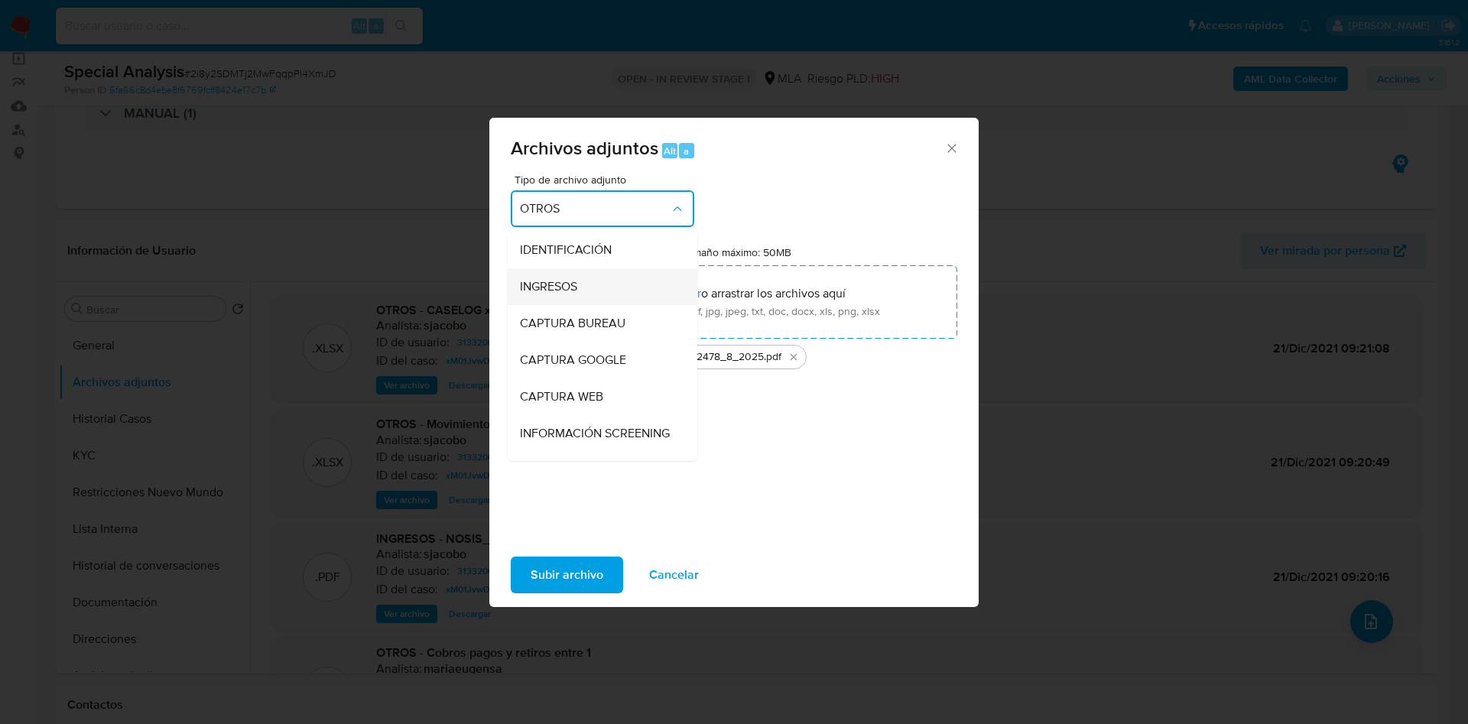
click at [550, 300] on div "INGRESOS" at bounding box center [598, 286] width 156 height 37
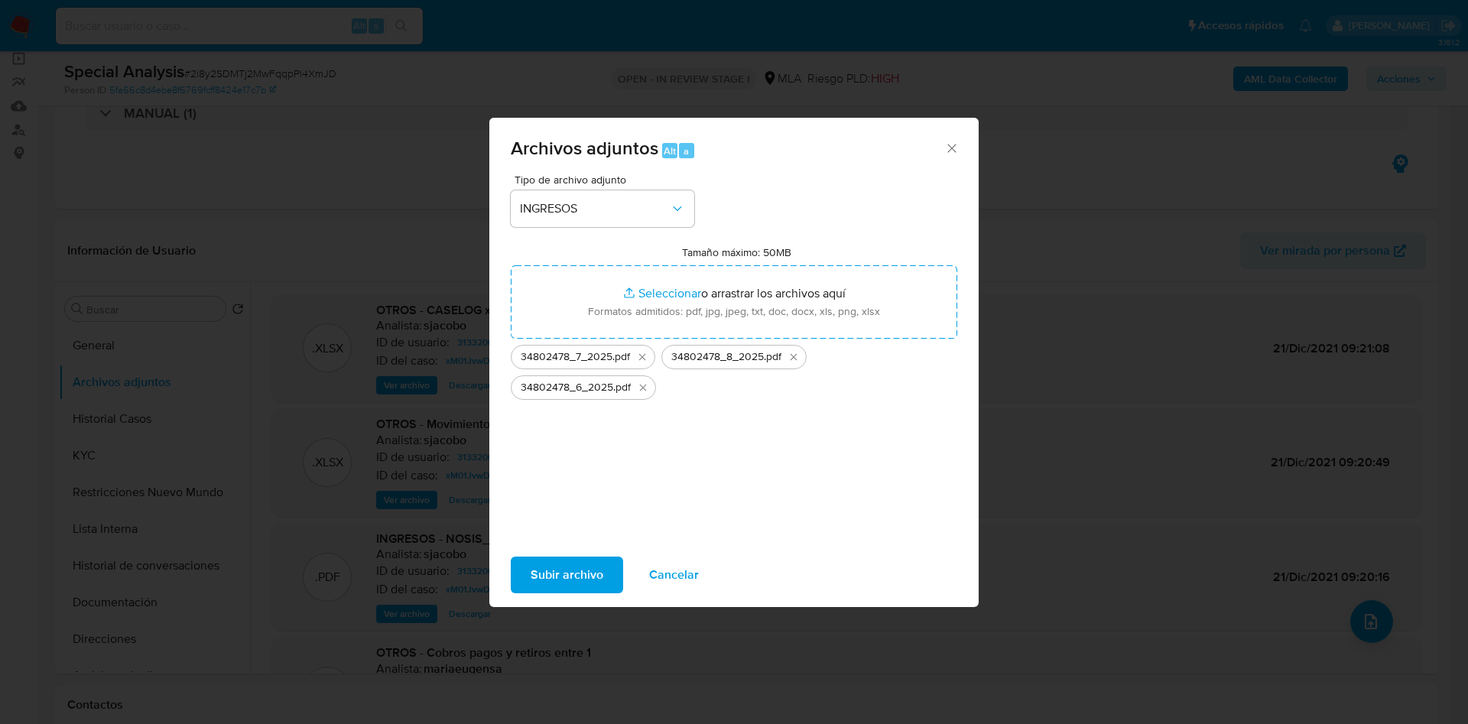
click at [565, 563] on span "Subir archivo" at bounding box center [566, 575] width 73 height 34
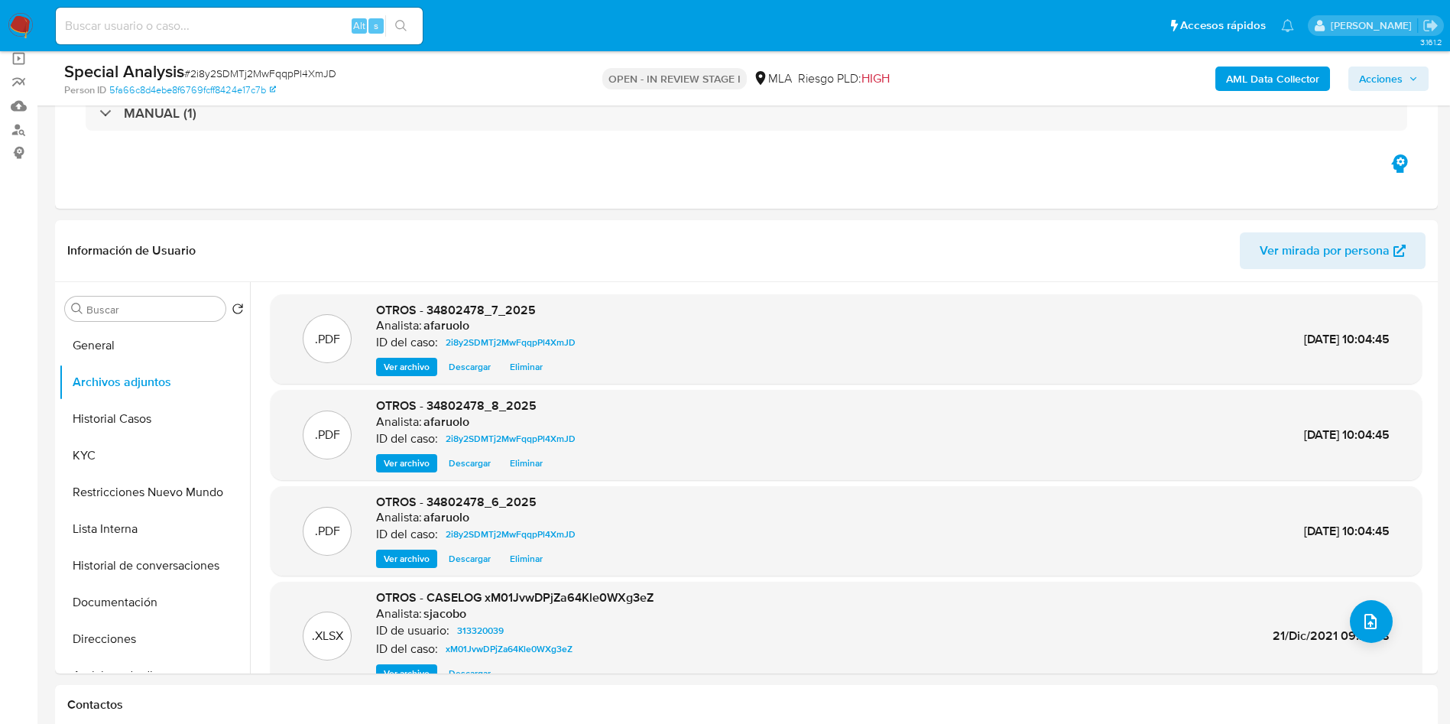
click at [1367, 76] on span "Acciones" at bounding box center [1381, 78] width 44 height 24
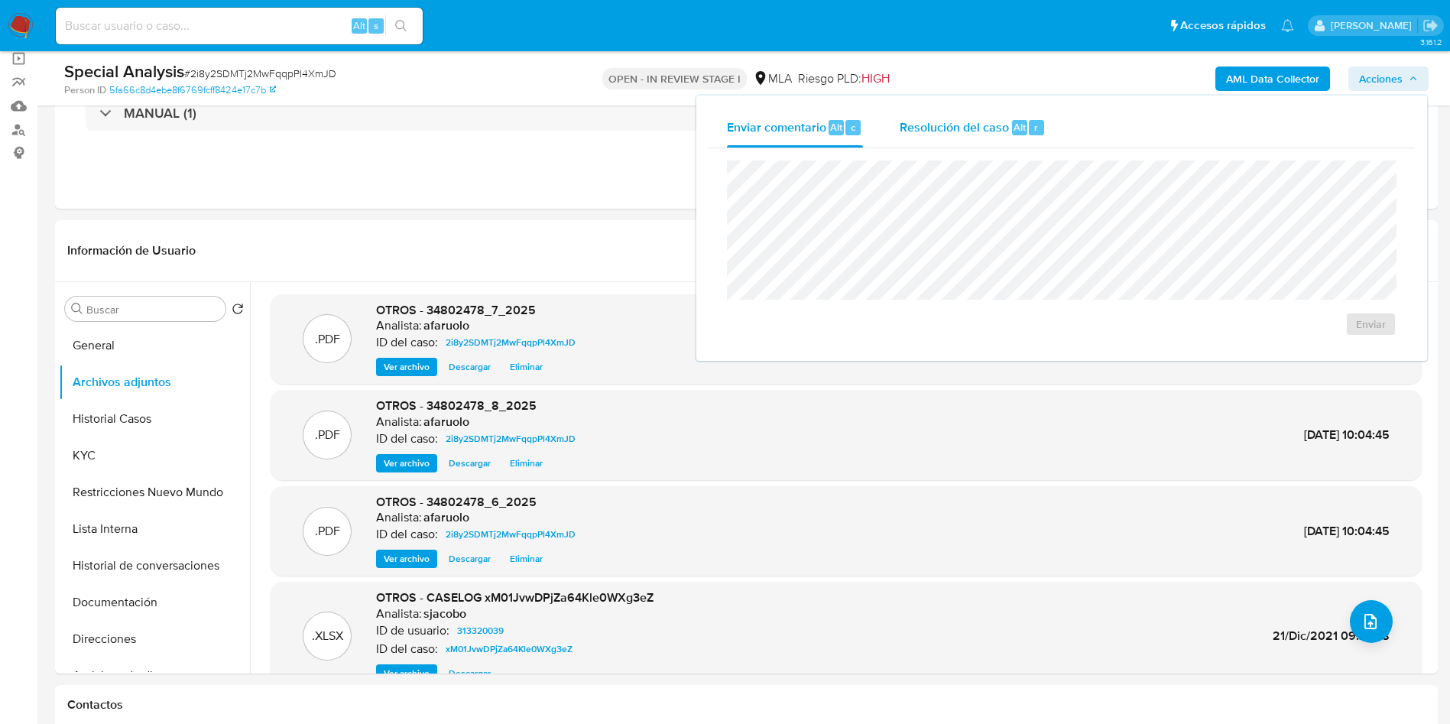
click at [999, 121] on span "Resolución del caso" at bounding box center [954, 127] width 109 height 18
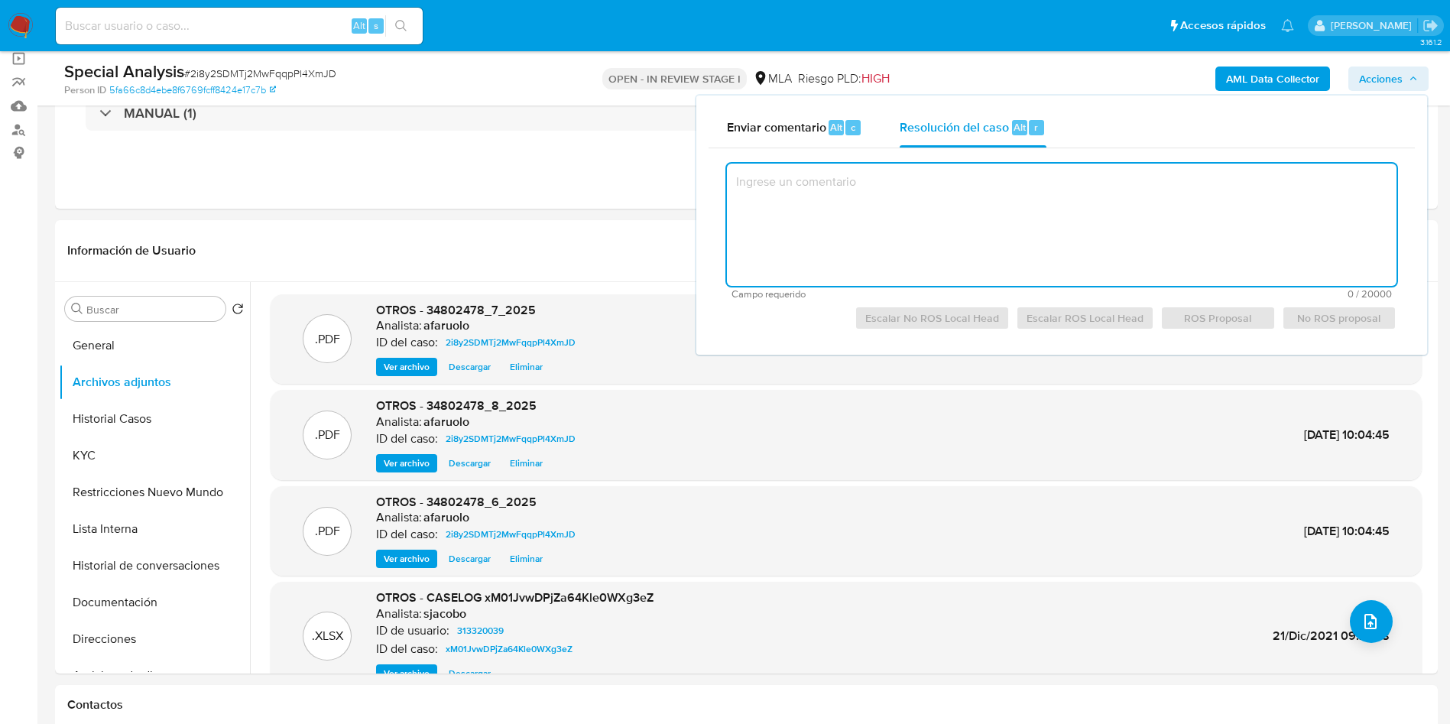
click at [929, 196] on textarea at bounding box center [1062, 225] width 670 height 122
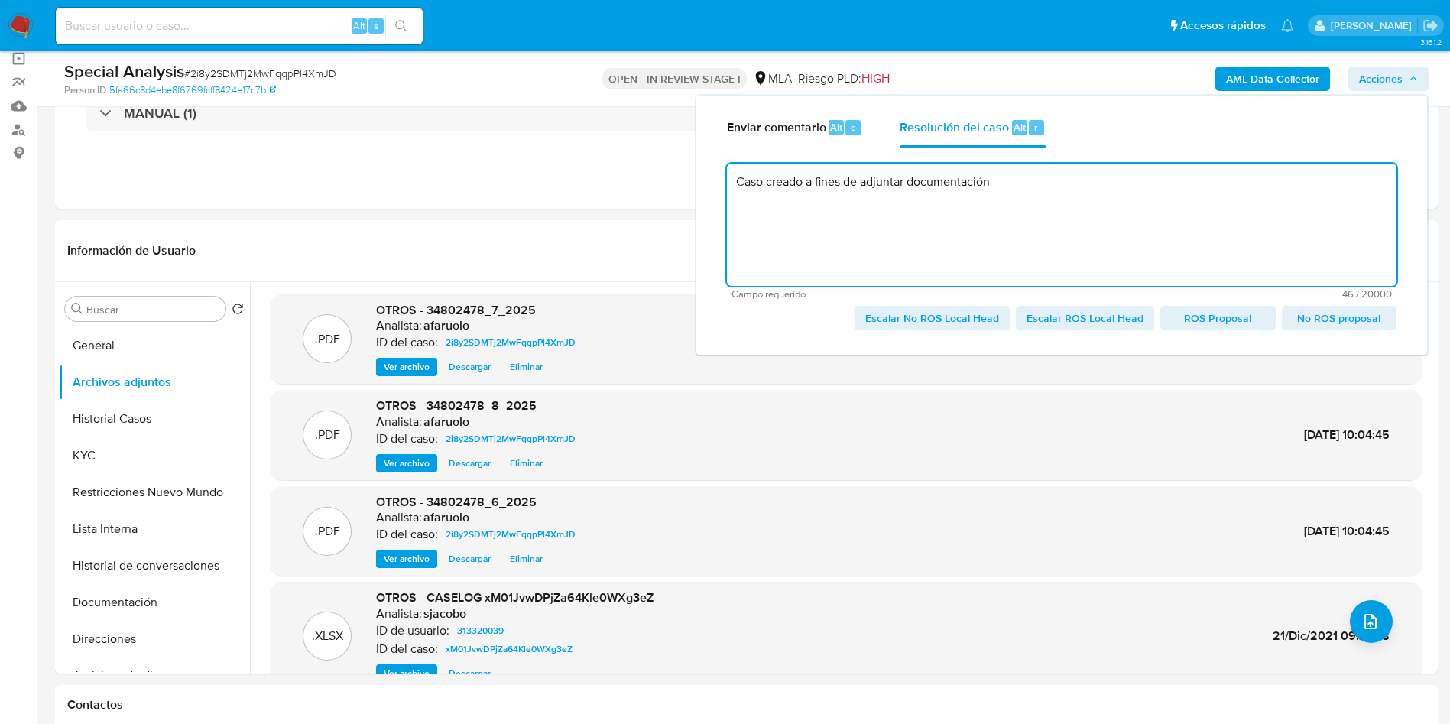
click at [915, 320] on span "Escalar No ROS Local Head" at bounding box center [932, 317] width 134 height 21
type textarea "Caso creado a fines de adjuntar documentación"
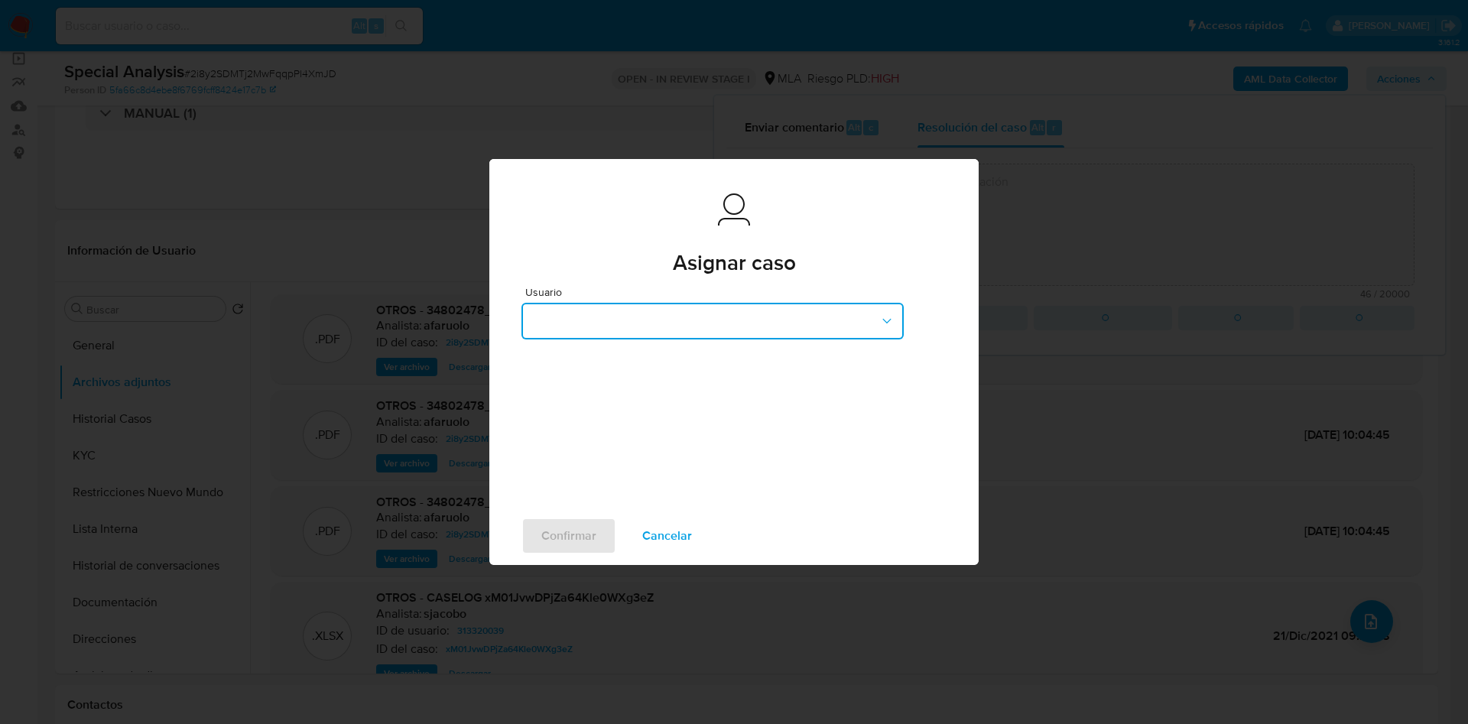
click at [678, 318] on button "button" at bounding box center [712, 321] width 382 height 37
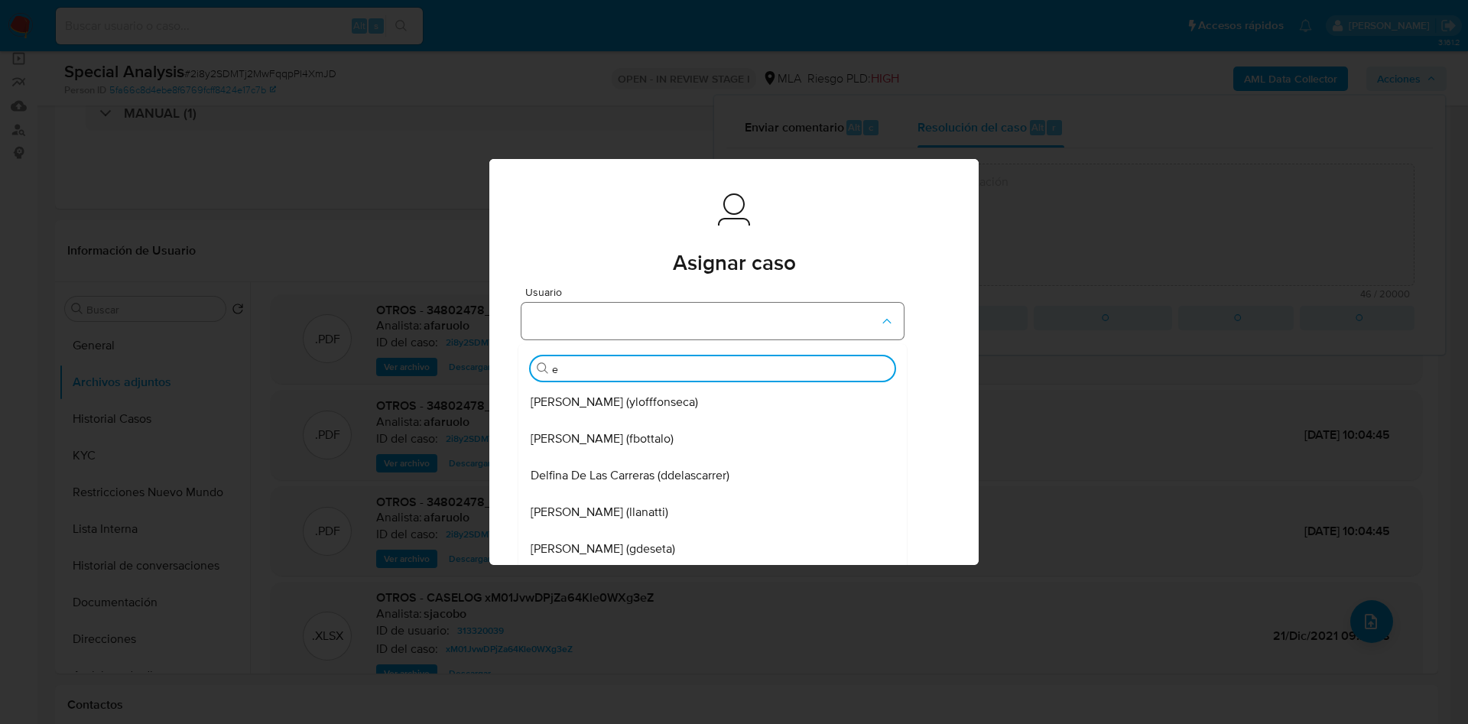
type input "em"
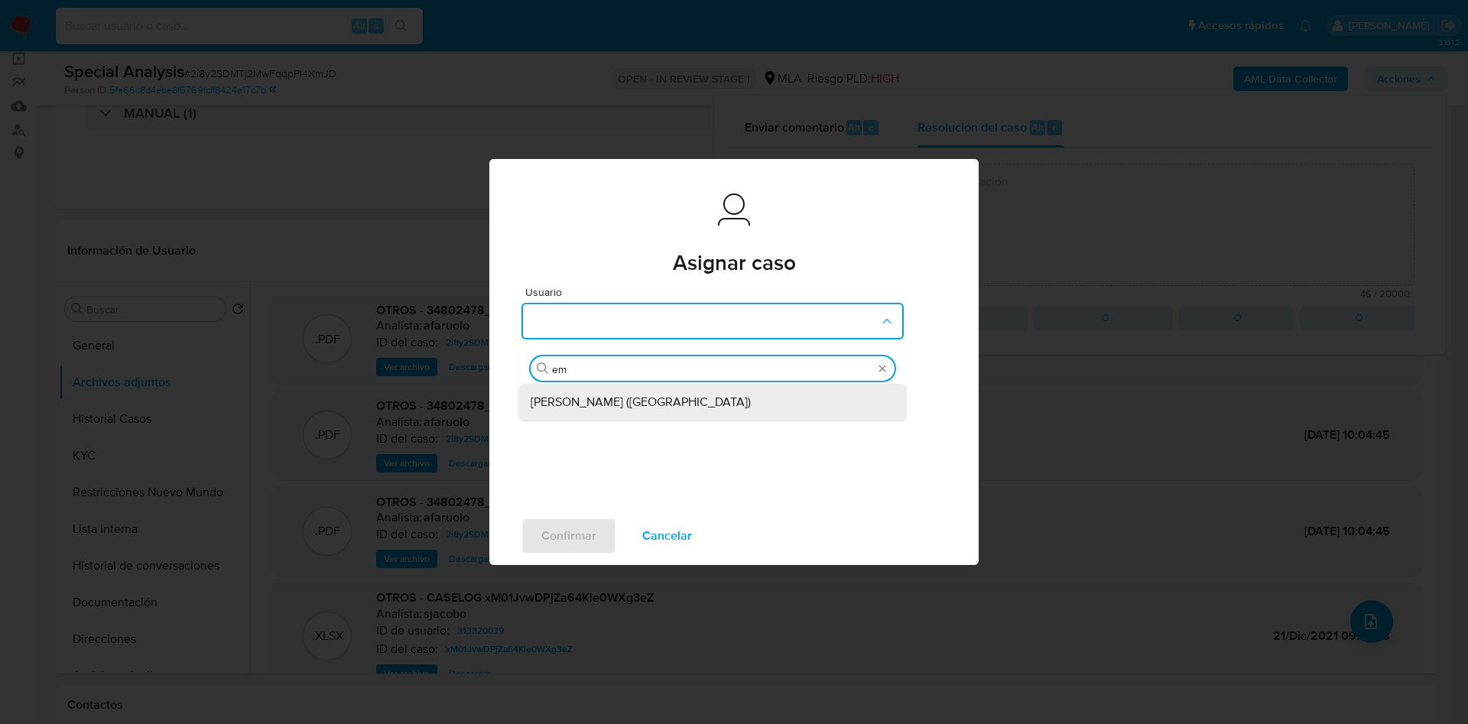
click at [731, 389] on div "Emmanuel Hernan Vitiello (evitiello)" at bounding box center [707, 402] width 355 height 37
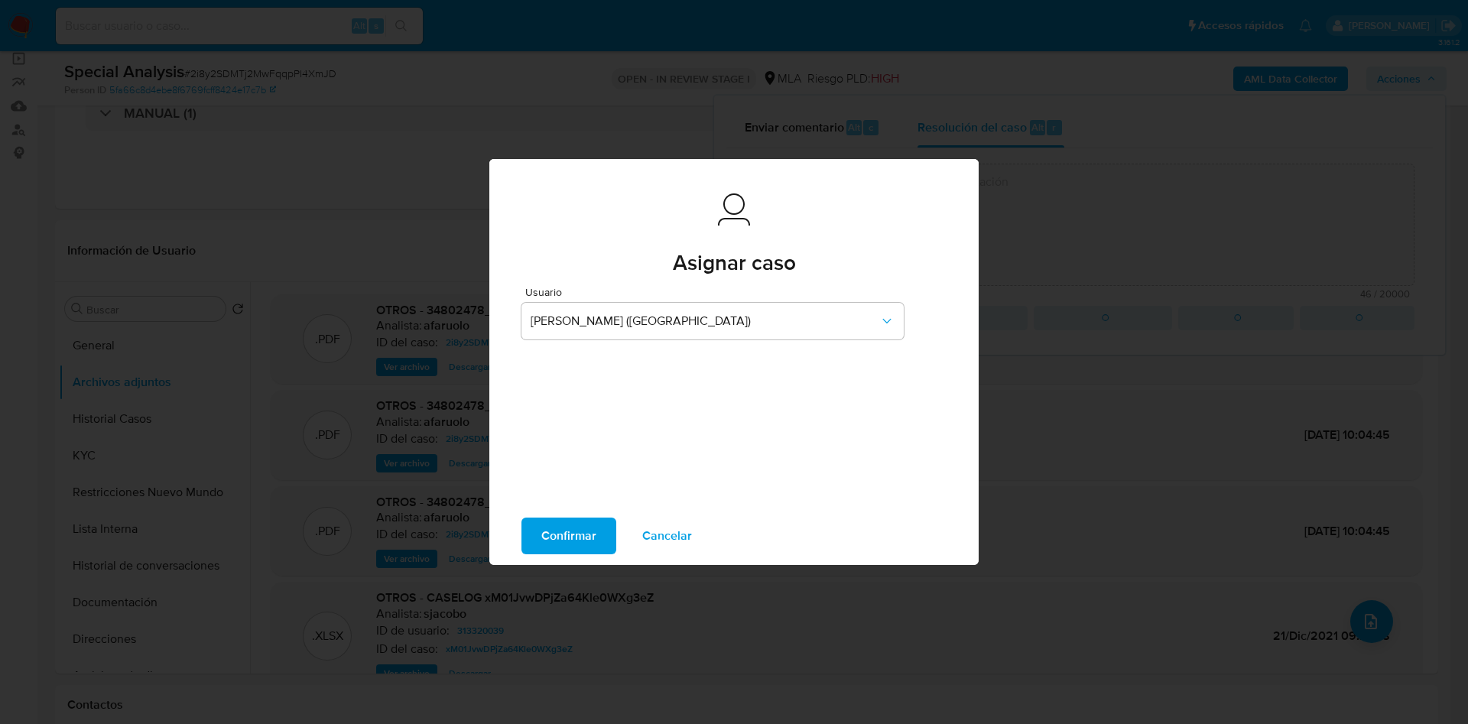
click at [576, 513] on div "Confirmar Cancelar" at bounding box center [733, 536] width 489 height 58
click at [579, 524] on span "Confirmar" at bounding box center [568, 536] width 55 height 34
type textarea "Caso creado a fines de adjuntar documentación"
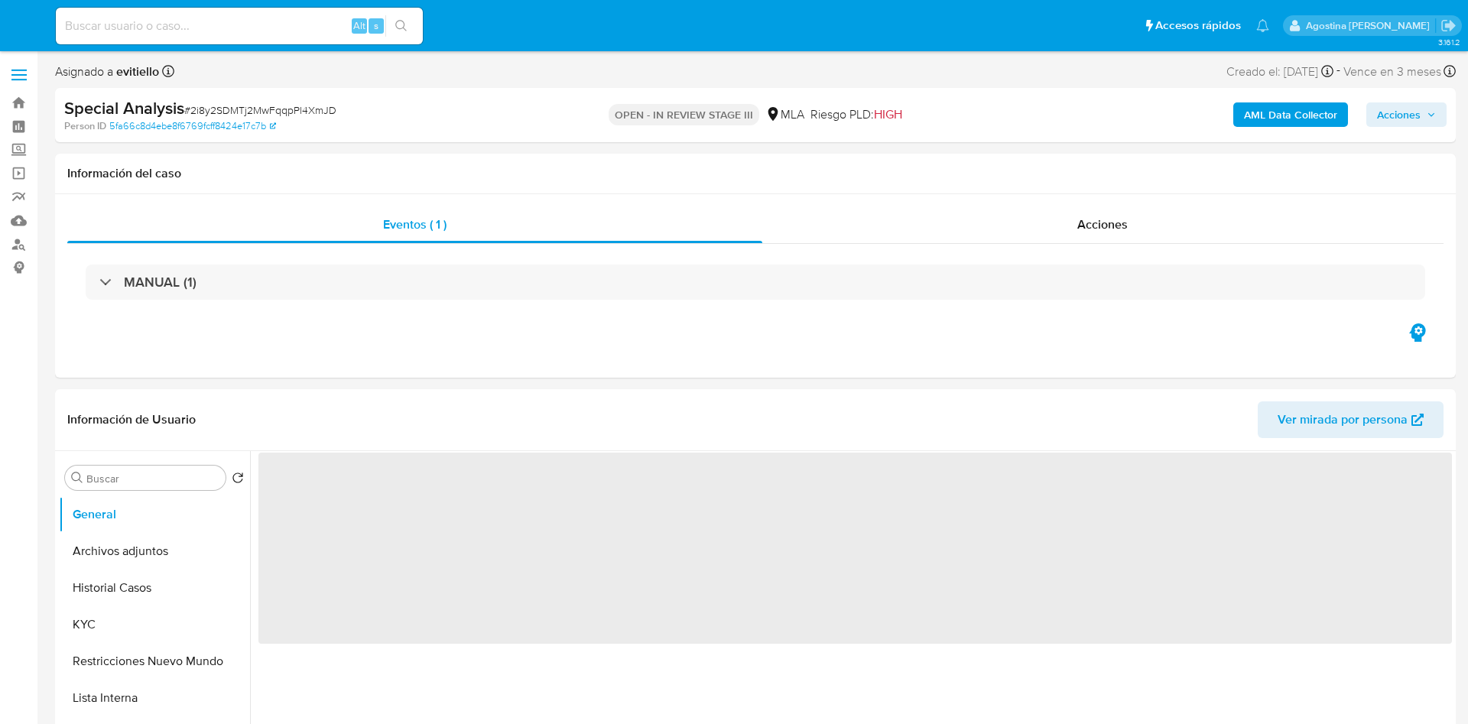
select select "10"
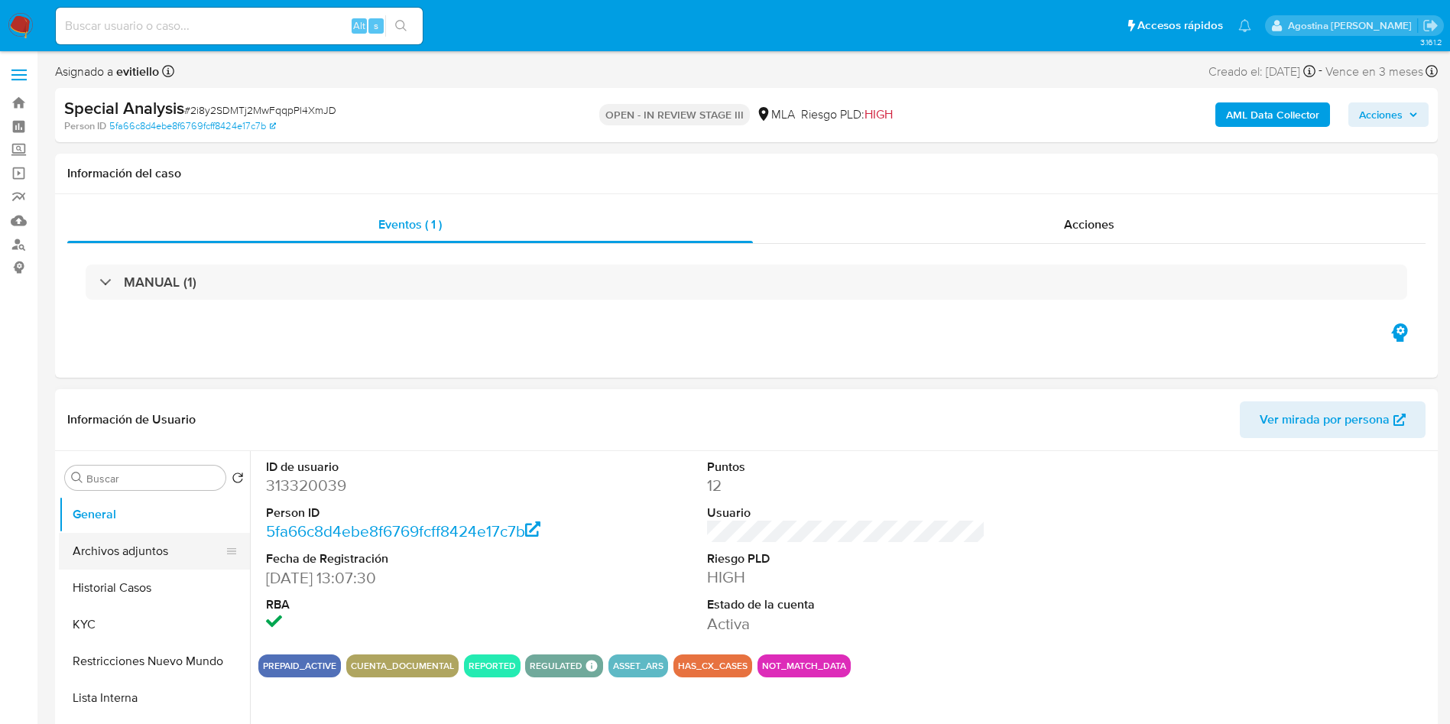
click at [165, 559] on button "Archivos adjuntos" at bounding box center [148, 551] width 179 height 37
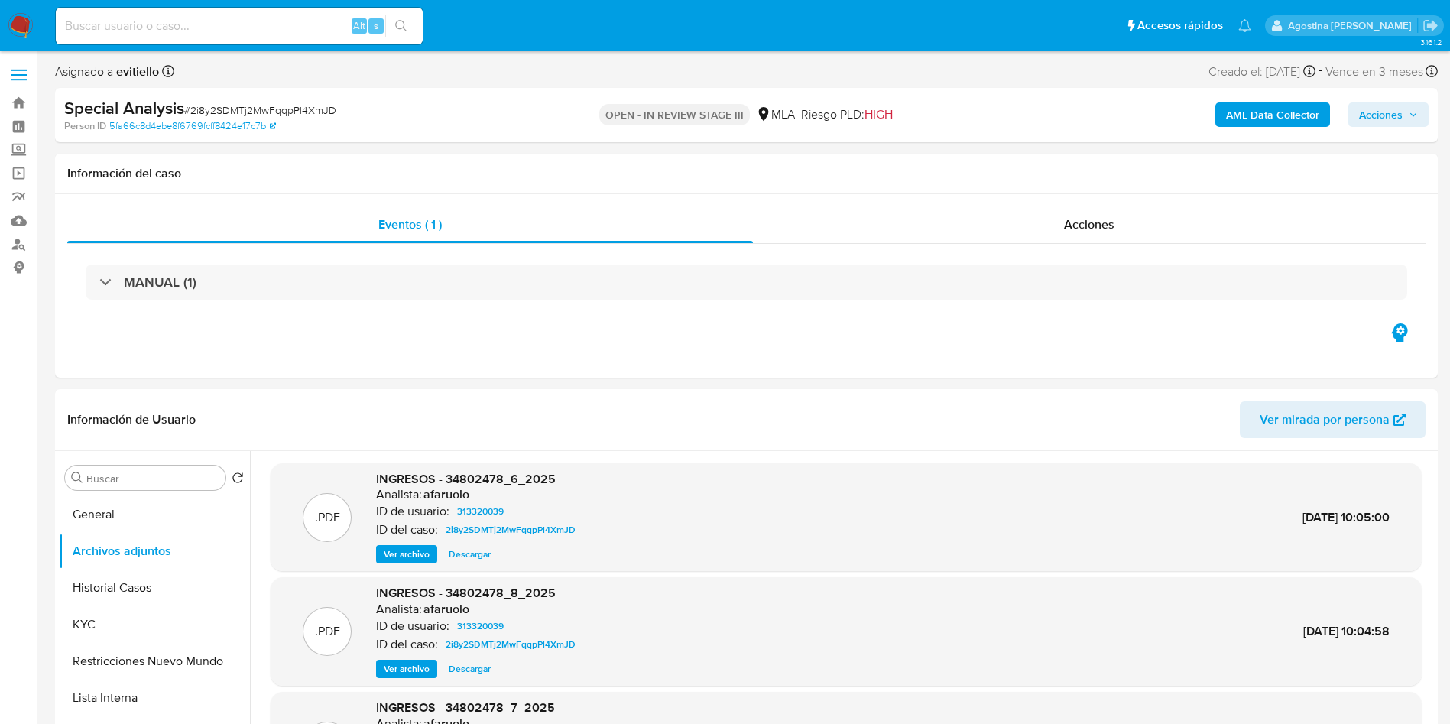
click at [1380, 124] on span "Acciones" at bounding box center [1381, 114] width 44 height 24
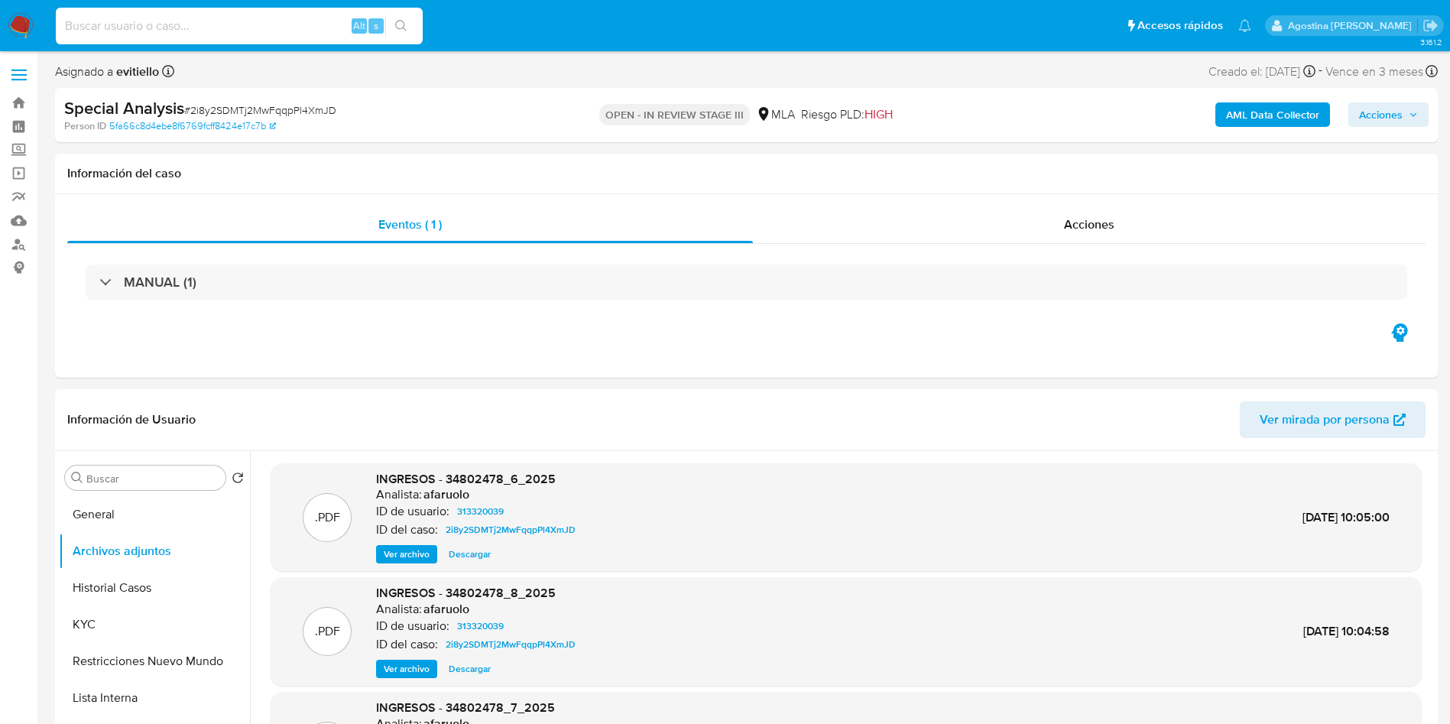
click at [314, 18] on input at bounding box center [239, 26] width 367 height 20
paste input "9810284"
type input "9810284"
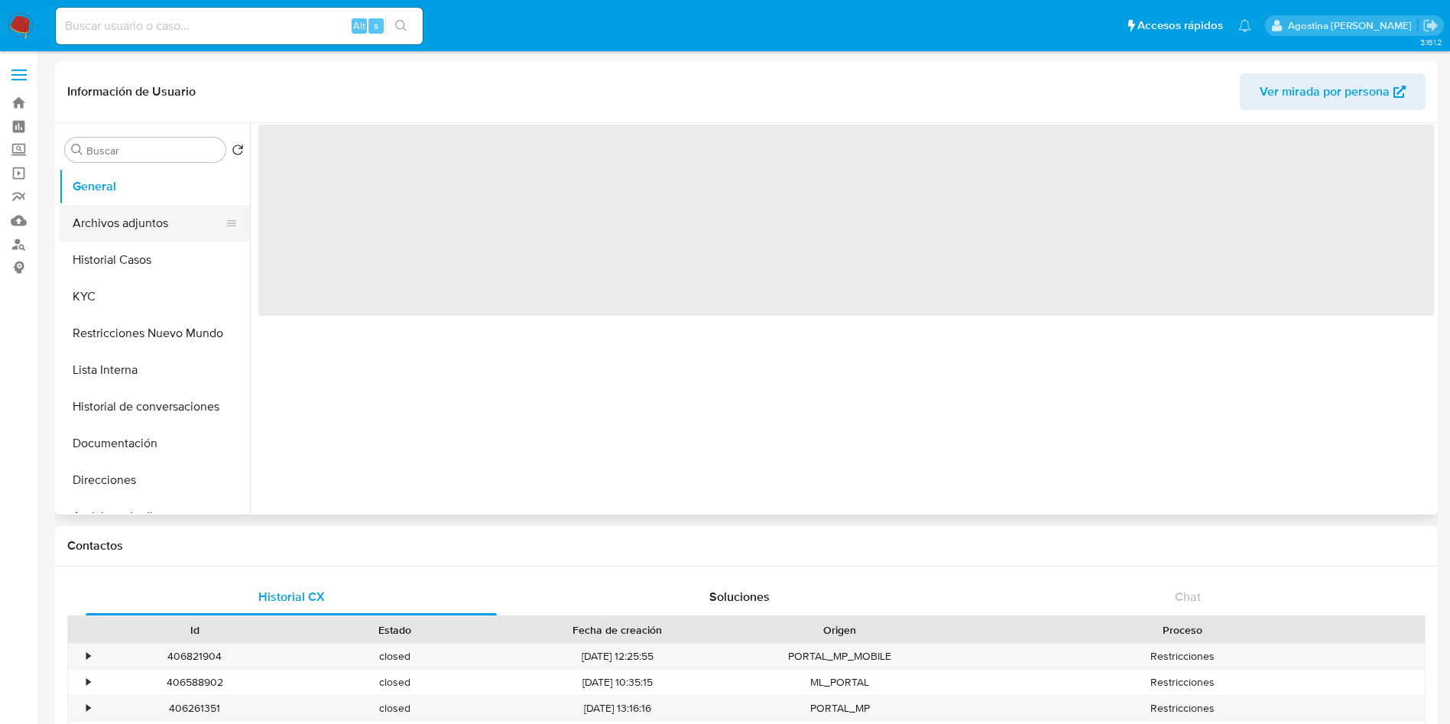
click at [189, 229] on button "Archivos adjuntos" at bounding box center [148, 223] width 179 height 37
select select "10"
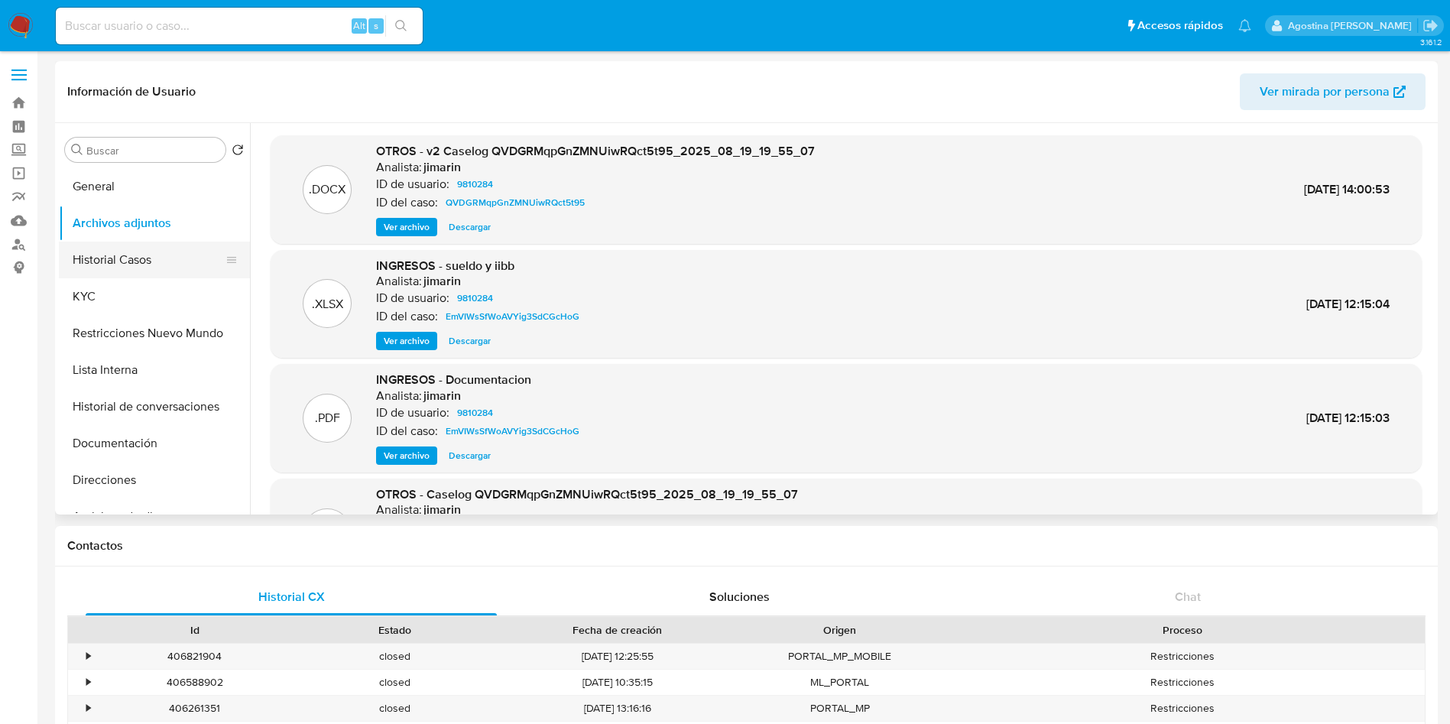
click at [141, 250] on button "Historial Casos" at bounding box center [148, 260] width 179 height 37
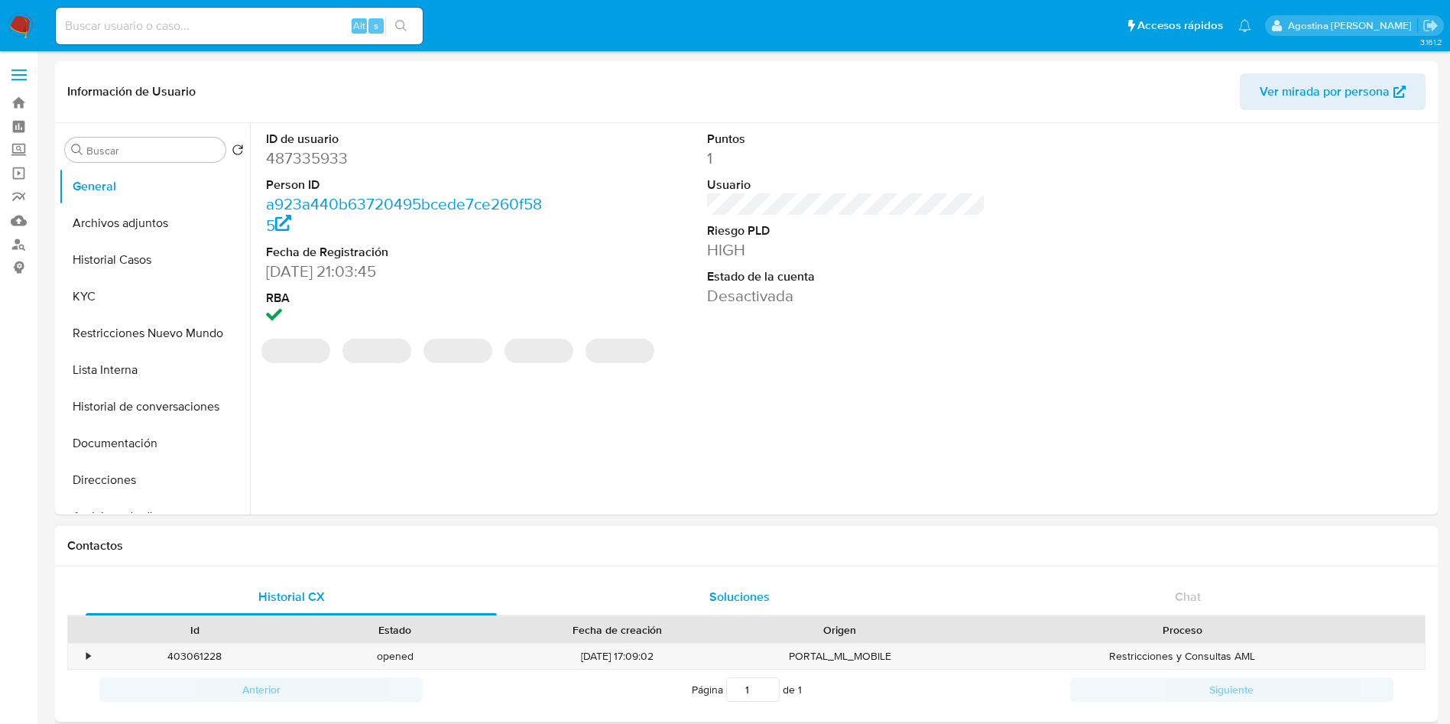
select select "10"
click at [102, 229] on button "Archivos adjuntos" at bounding box center [148, 223] width 179 height 37
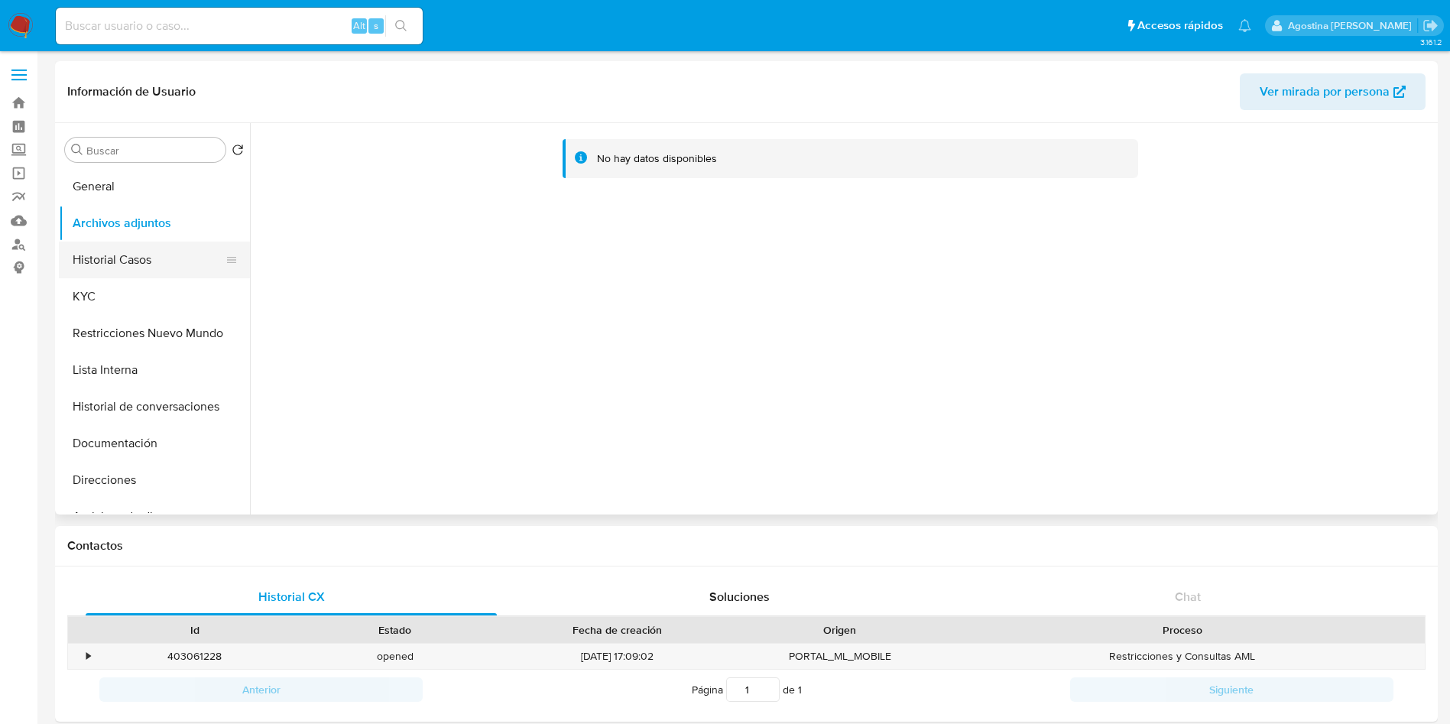
click at [146, 262] on button "Historial Casos" at bounding box center [148, 260] width 179 height 37
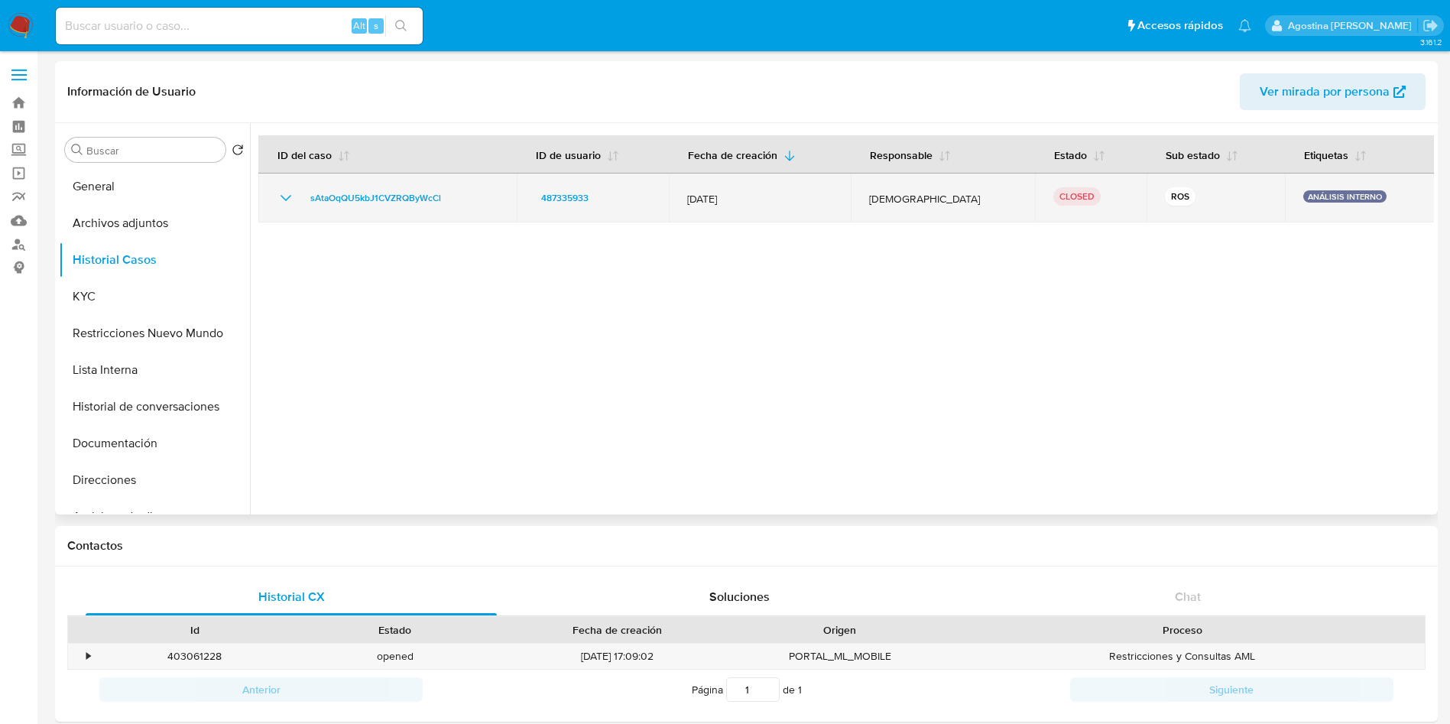
click at [285, 201] on icon "Mostrar/Ocultar" at bounding box center [286, 198] width 18 height 18
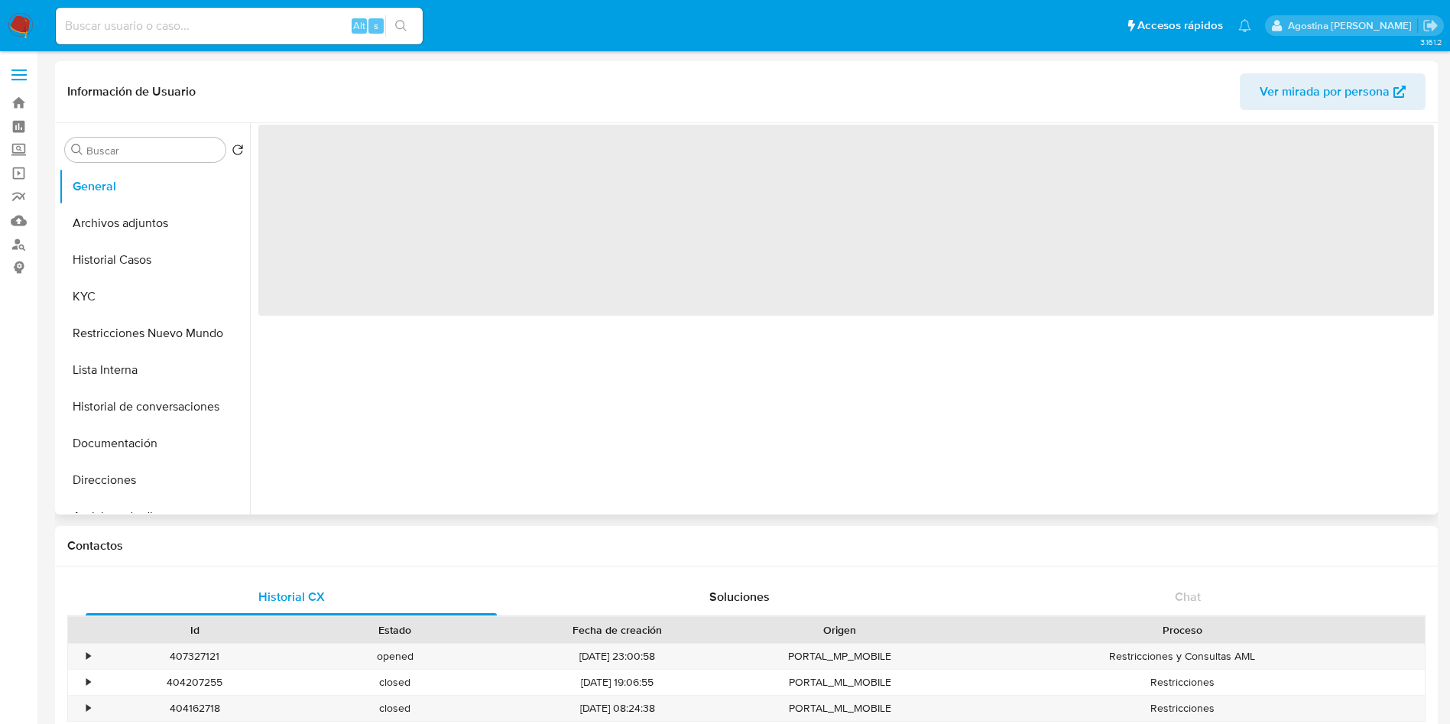
select select "10"
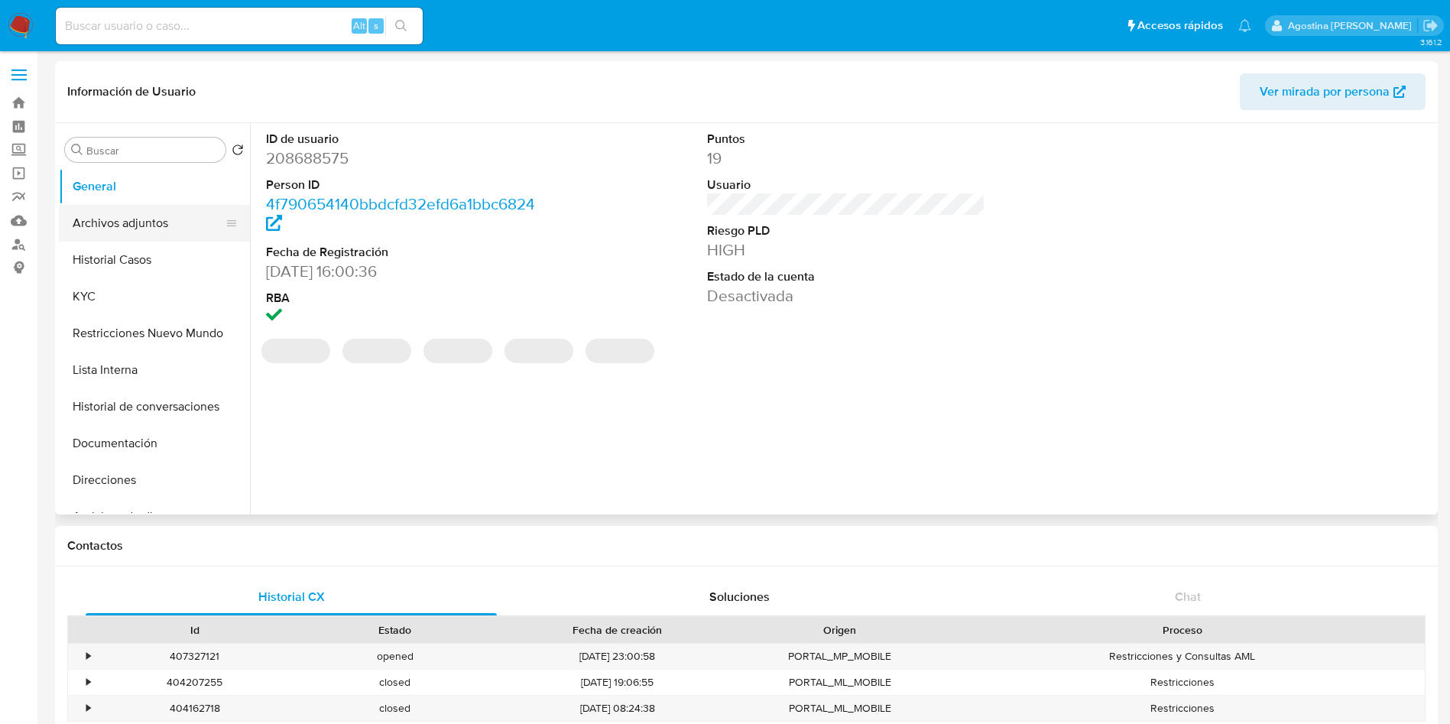
click at [174, 225] on button "Archivos adjuntos" at bounding box center [148, 223] width 179 height 37
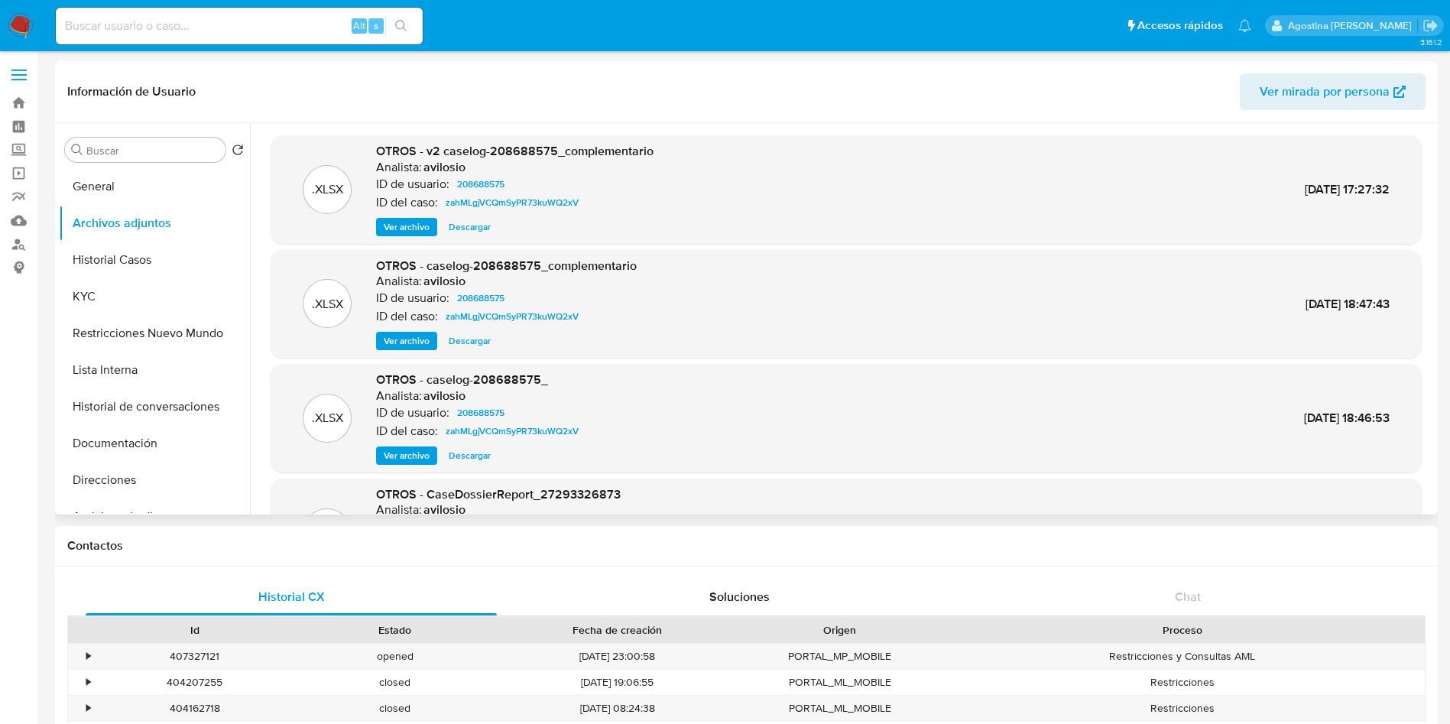
click at [416, 221] on span "Ver archivo" at bounding box center [407, 226] width 46 height 15
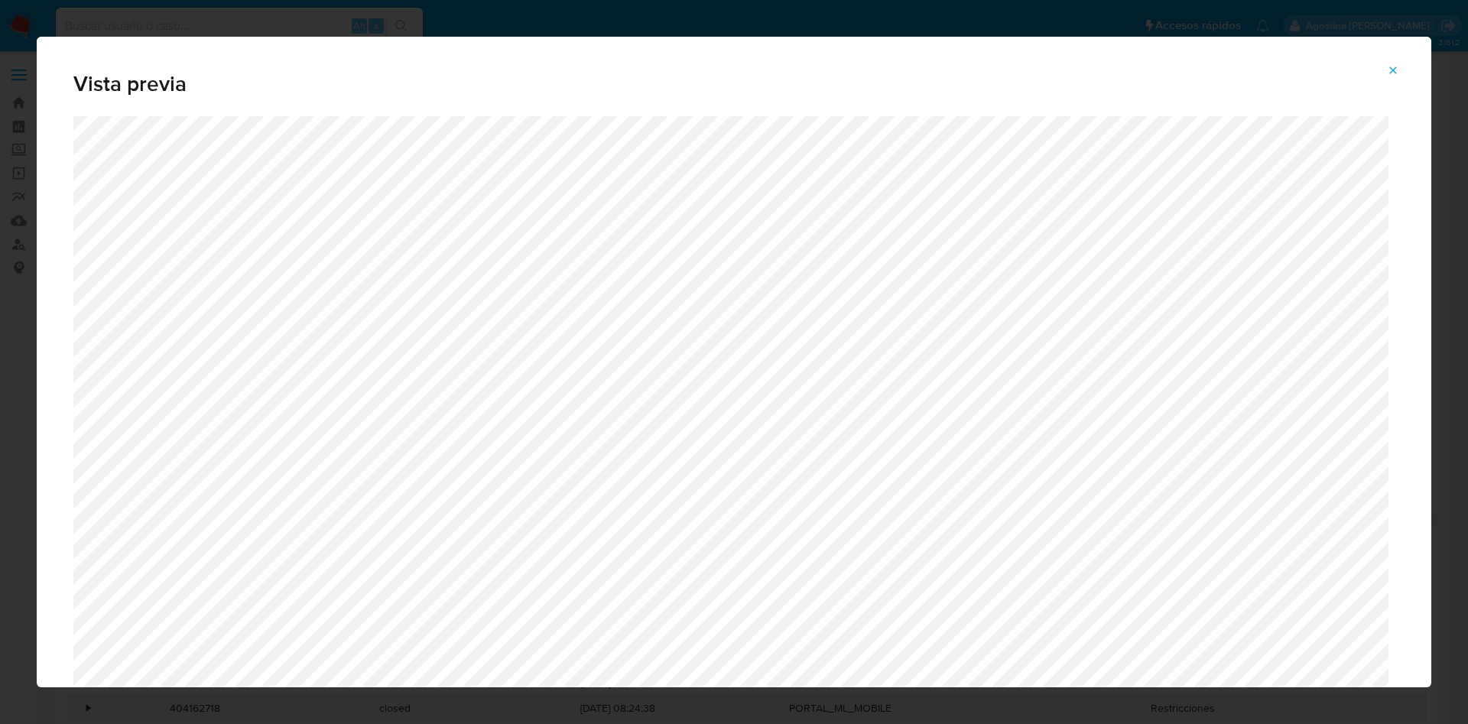
drag, startPoint x: 1394, startPoint y: 64, endPoint x: 1379, endPoint y: 66, distance: 15.4
click at [1395, 64] on icon "Attachment preview" at bounding box center [1392, 70] width 12 height 12
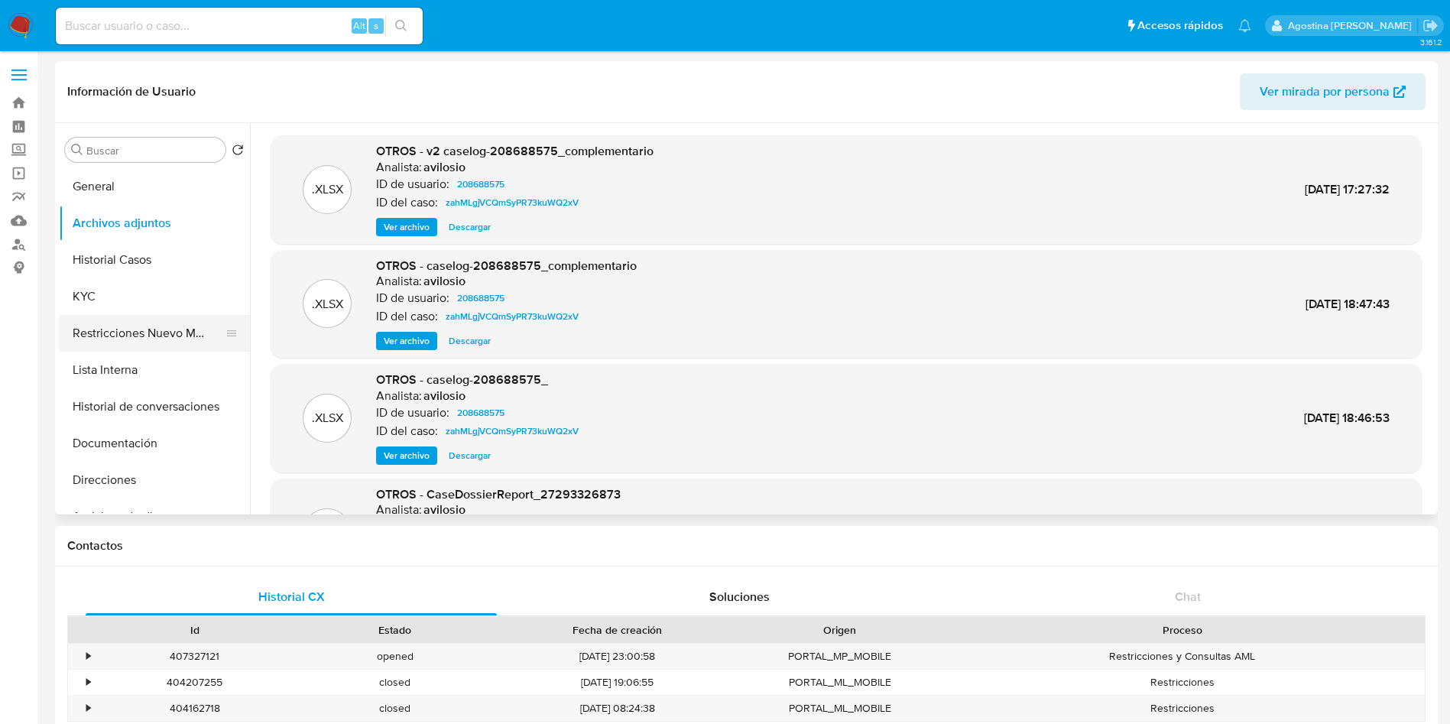
click at [144, 332] on button "Restricciones Nuevo Mundo" at bounding box center [148, 333] width 179 height 37
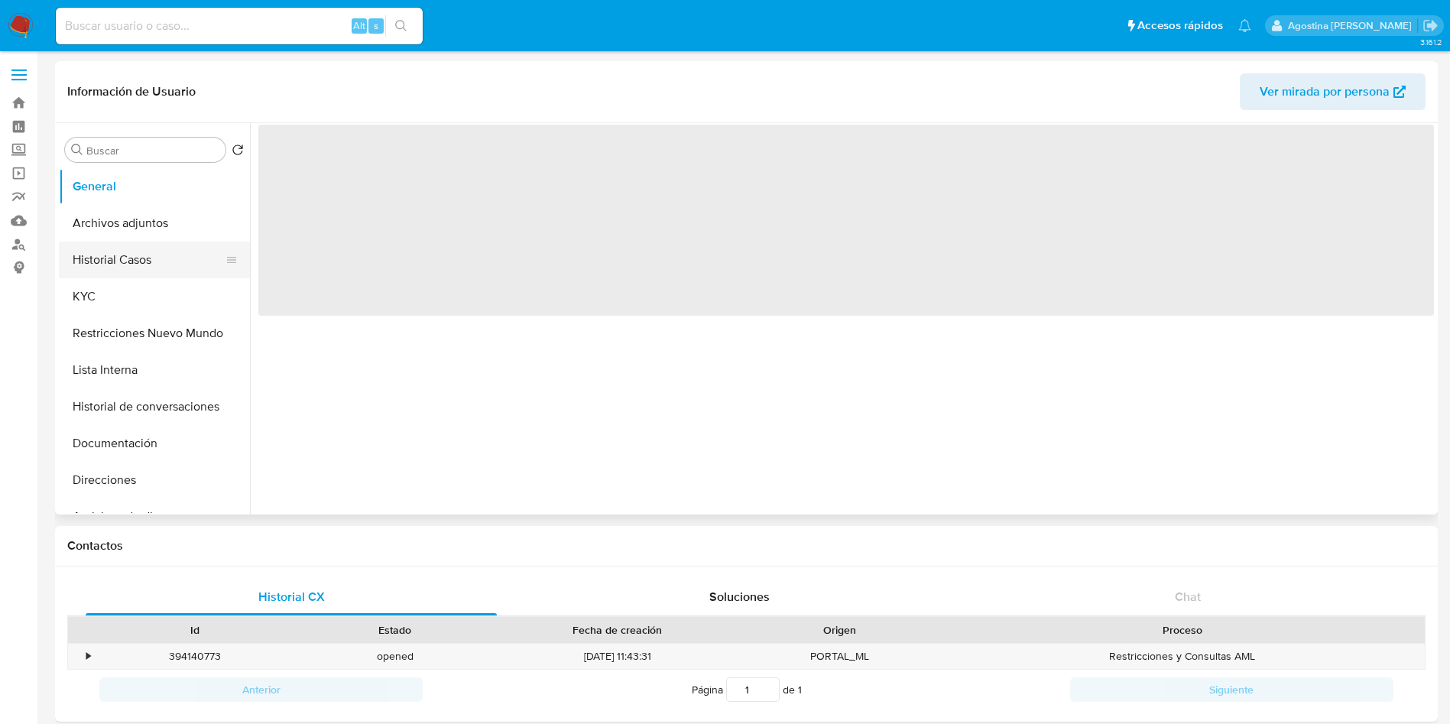
click at [180, 262] on button "Historial Casos" at bounding box center [148, 260] width 179 height 37
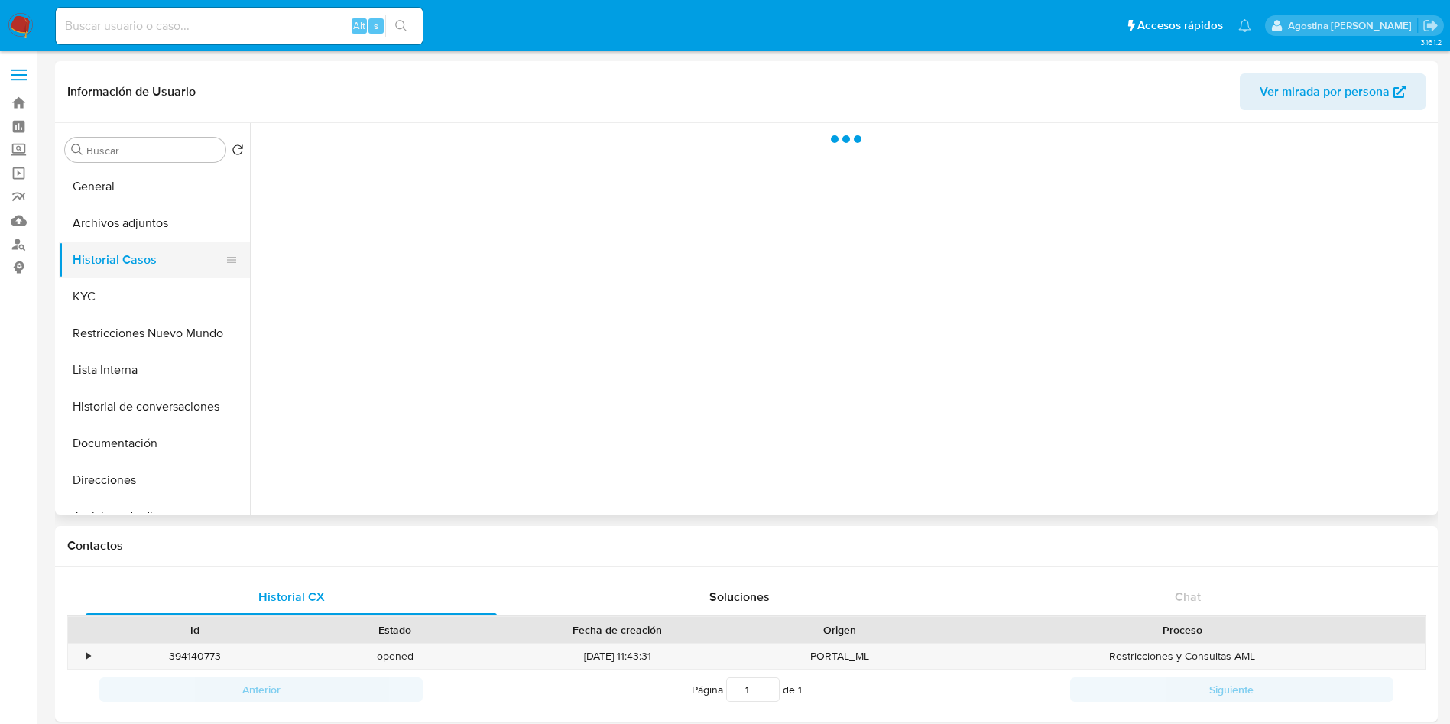
select select "10"
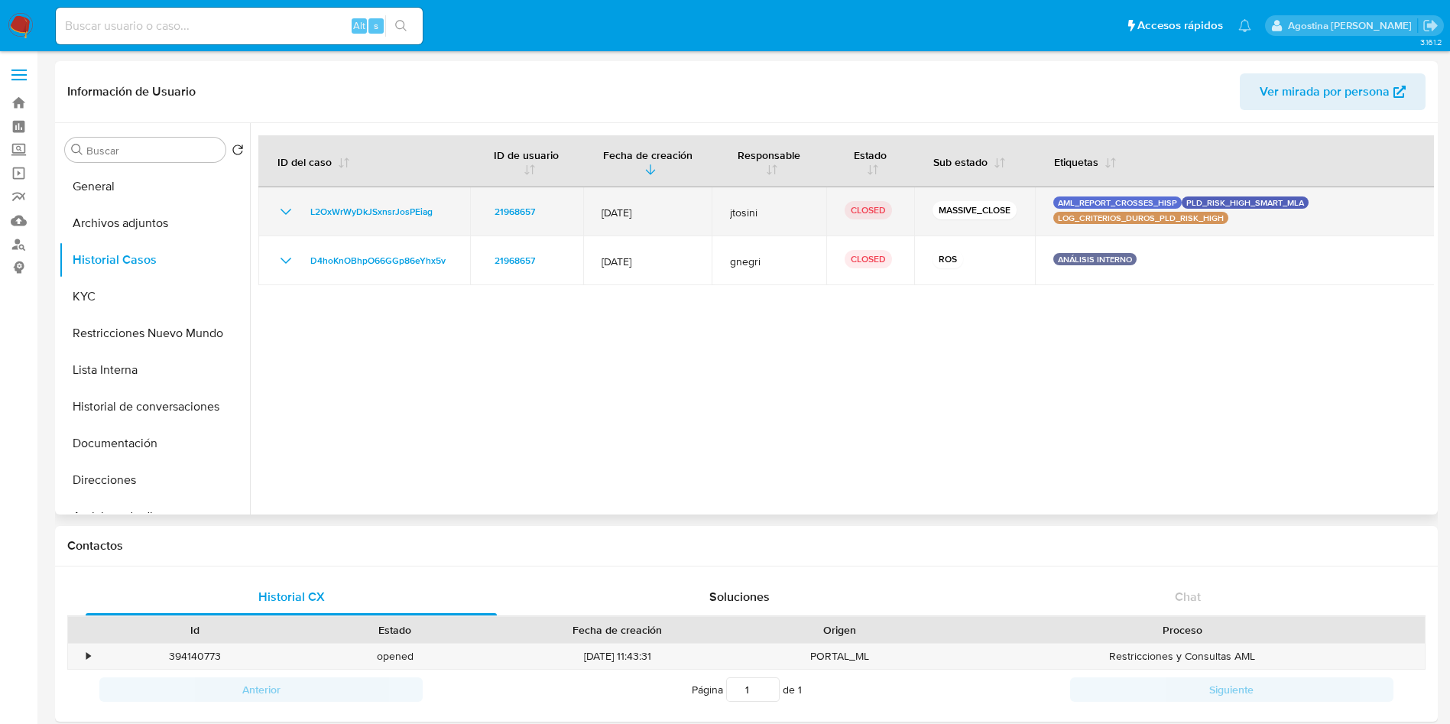
click at [285, 213] on icon "Mostrar/Ocultar" at bounding box center [286, 212] width 11 height 6
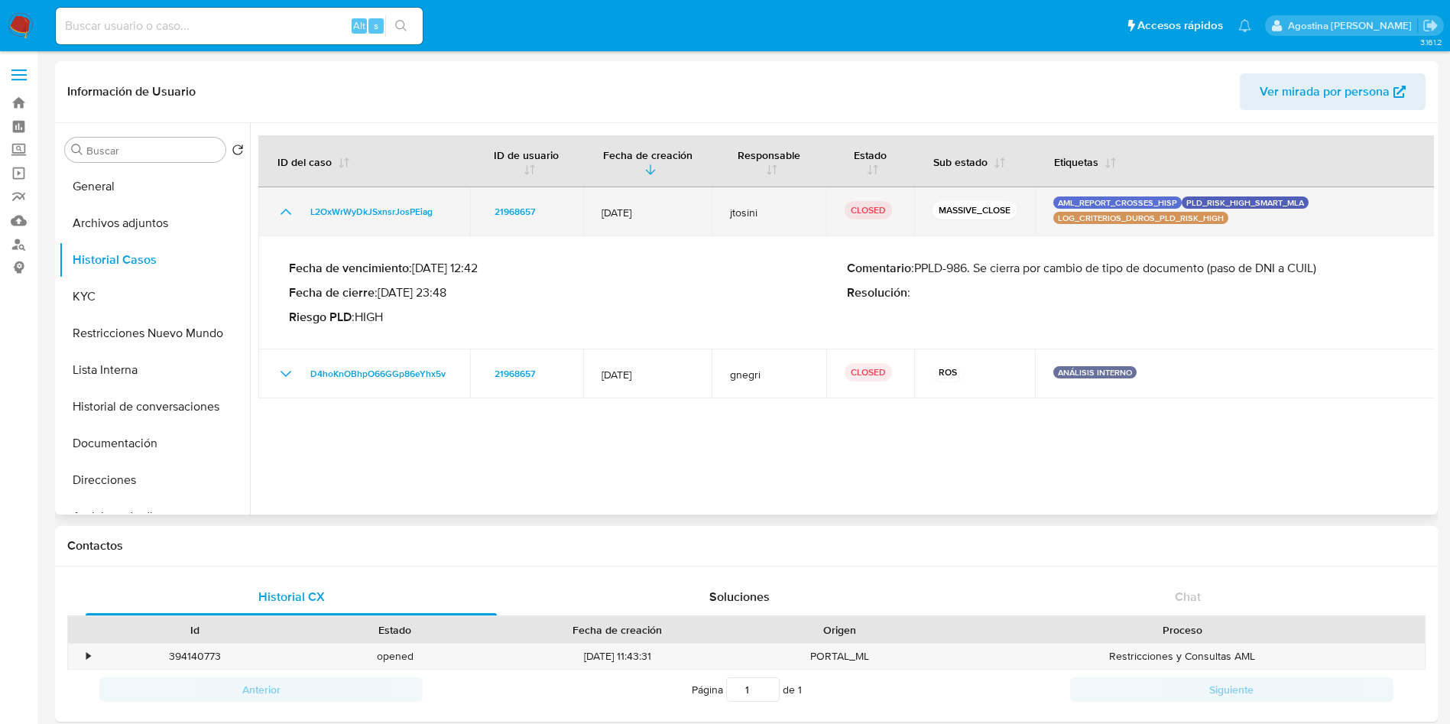
click at [285, 213] on icon "Mostrar/Ocultar" at bounding box center [286, 212] width 18 height 18
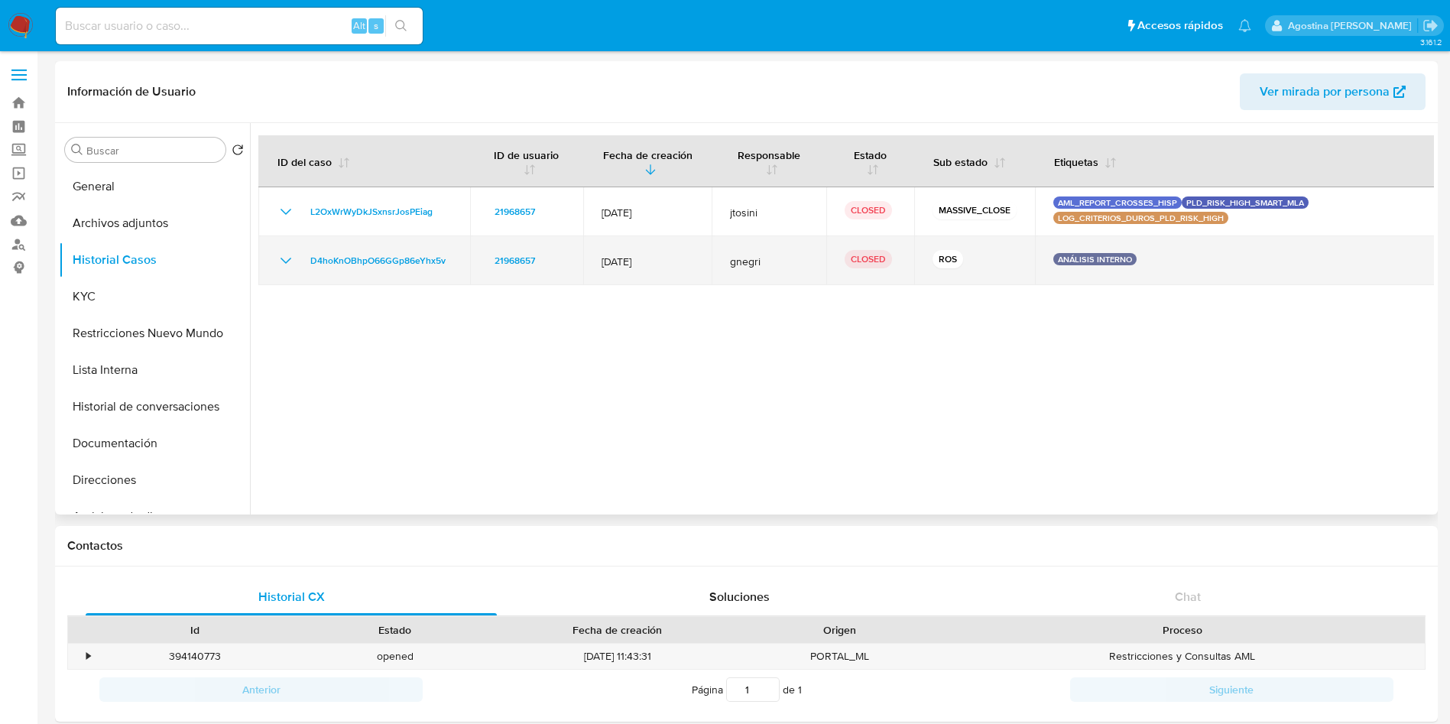
click at [281, 255] on icon "Mostrar/Ocultar" at bounding box center [286, 260] width 18 height 18
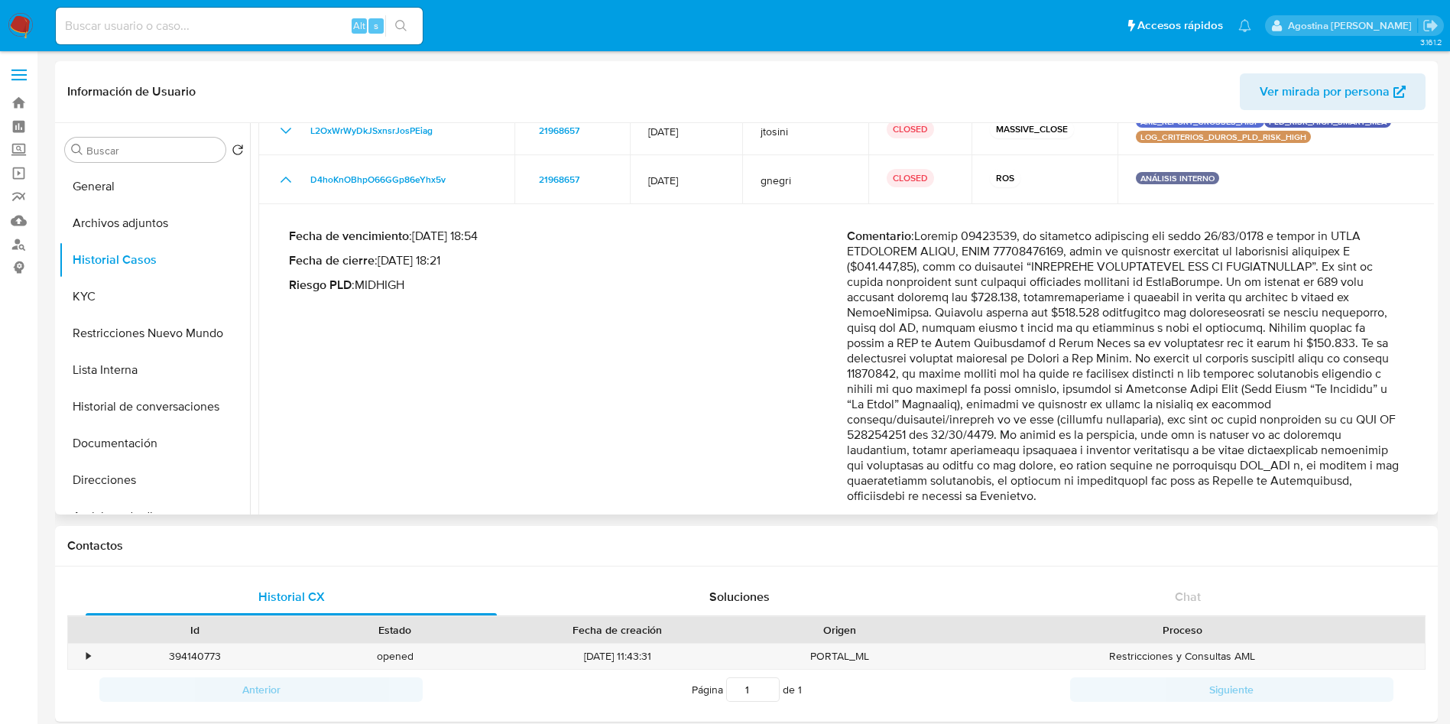
scroll to position [115, 0]
